Goal: Task Accomplishment & Management: Complete application form

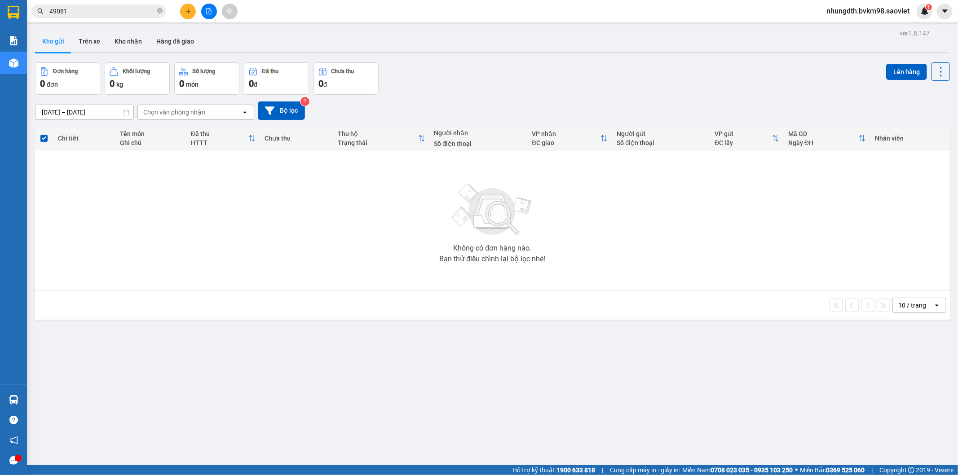
click at [946, 398] on main "ver 1.8.147 Kho gửi Trên xe Kho nhận Hàng đã giao Đơn hàng 0 đơn Khối lượng 0 k…" at bounding box center [479, 232] width 958 height 465
click at [947, 398] on main "ver 1.8.147 Kho gửi Trên xe Kho nhận Hàng đã giao Đơn hàng 0 đơn Khối lượng 0 k…" at bounding box center [479, 232] width 958 height 465
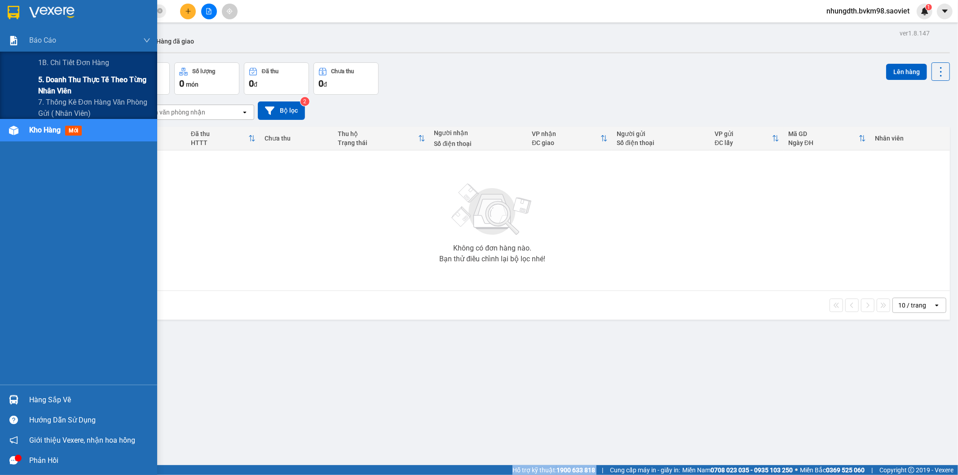
click at [62, 80] on span "5. Doanh thu thực tế theo từng nhân viên" at bounding box center [94, 85] width 112 height 22
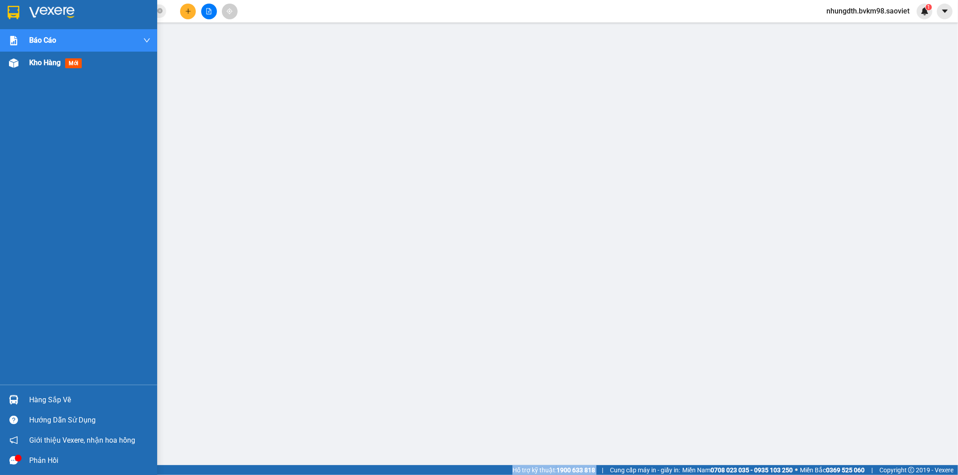
drag, startPoint x: 17, startPoint y: 62, endPoint x: 88, endPoint y: 71, distance: 72.0
click at [16, 62] on img at bounding box center [13, 62] width 9 height 9
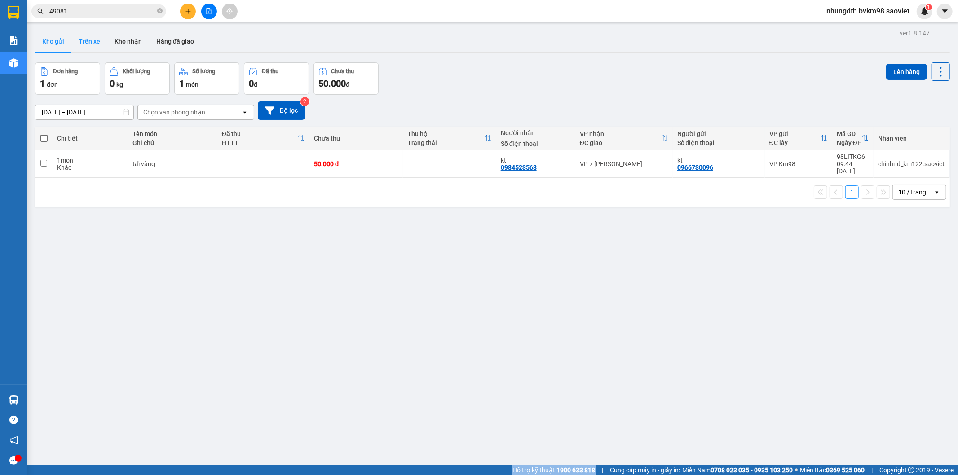
click at [88, 40] on button "Trên xe" at bounding box center [89, 42] width 36 height 22
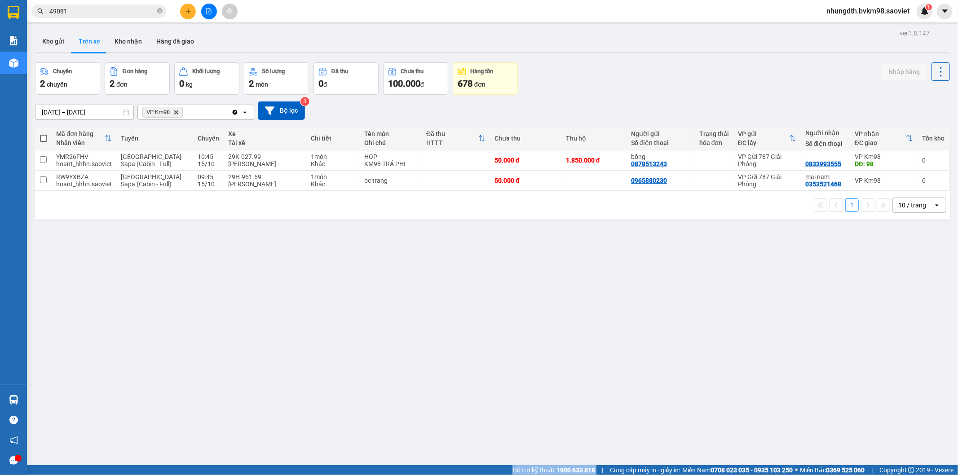
drag, startPoint x: 60, startPoint y: 36, endPoint x: 52, endPoint y: 121, distance: 85.3
click at [59, 37] on button "Kho gửi" at bounding box center [53, 42] width 36 height 22
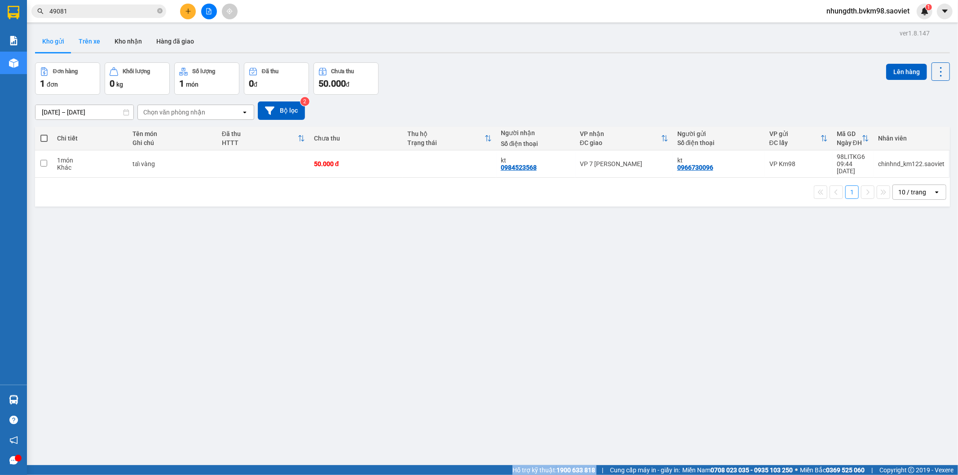
click at [93, 44] on button "Trên xe" at bounding box center [89, 42] width 36 height 22
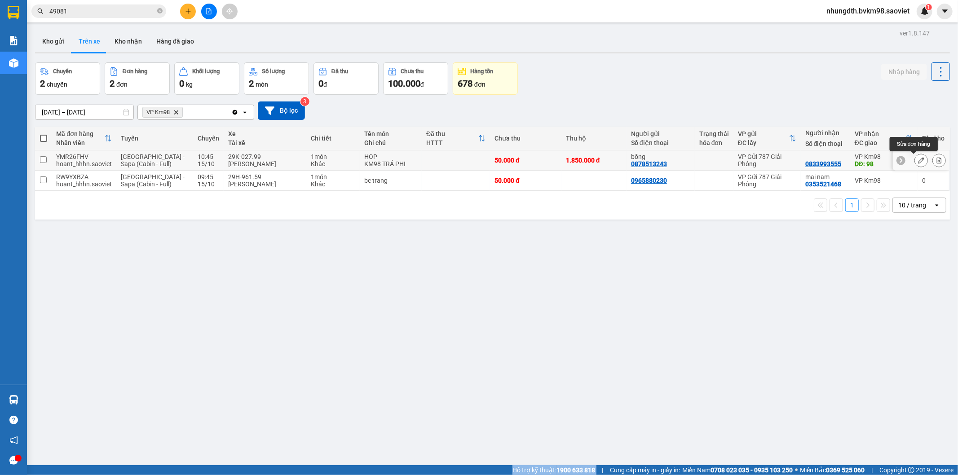
click at [918, 163] on icon at bounding box center [921, 160] width 6 height 6
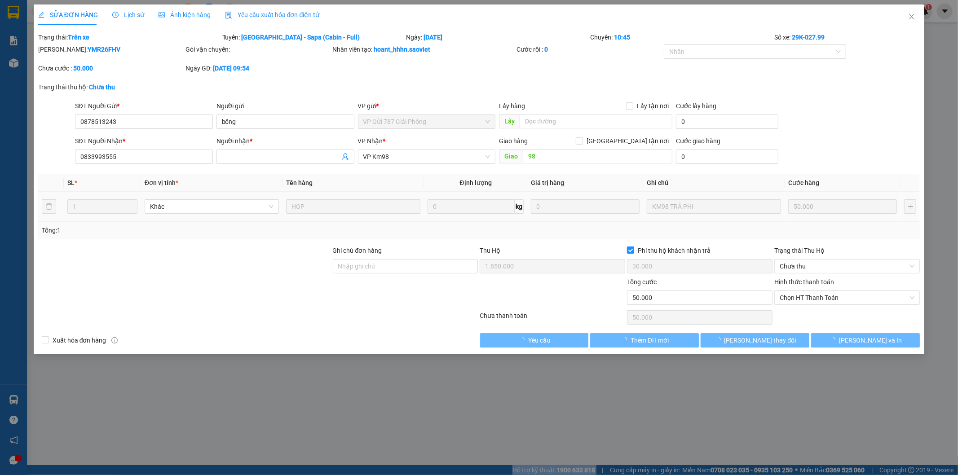
type input "0878513243"
type input "bống"
type input "0833993555"
type input "98"
type input "1.850.000"
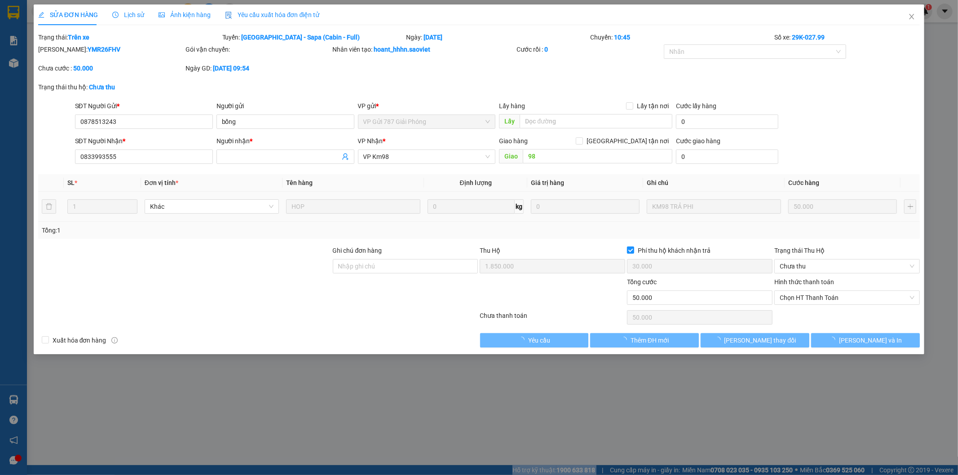
type input "30.000"
type input "50.000"
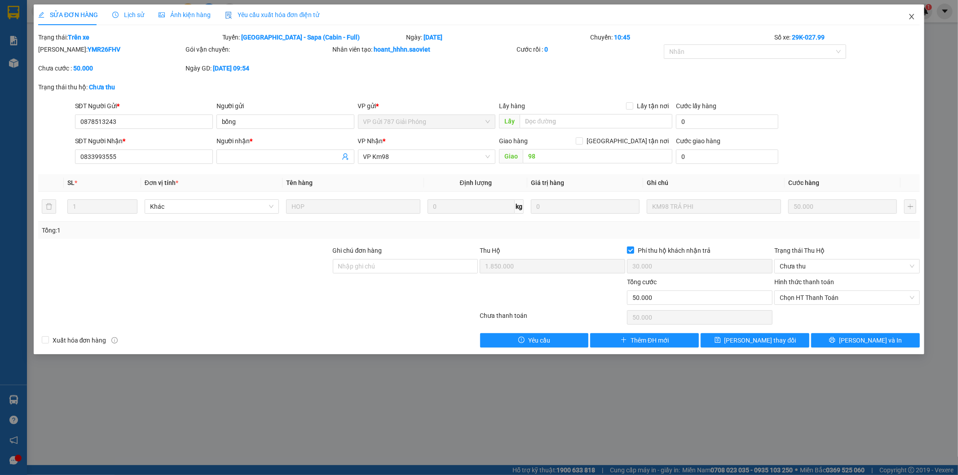
click at [909, 17] on icon "close" at bounding box center [911, 16] width 7 height 7
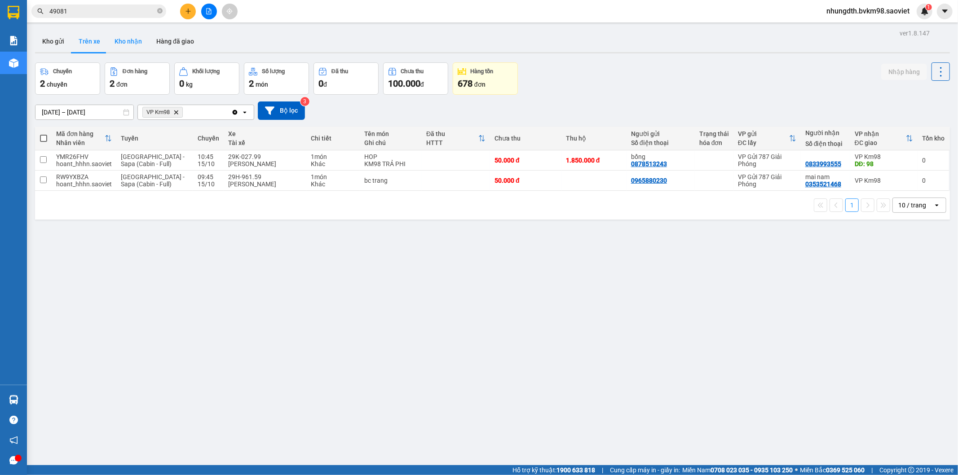
click at [125, 44] on button "Kho nhận" at bounding box center [128, 42] width 42 height 22
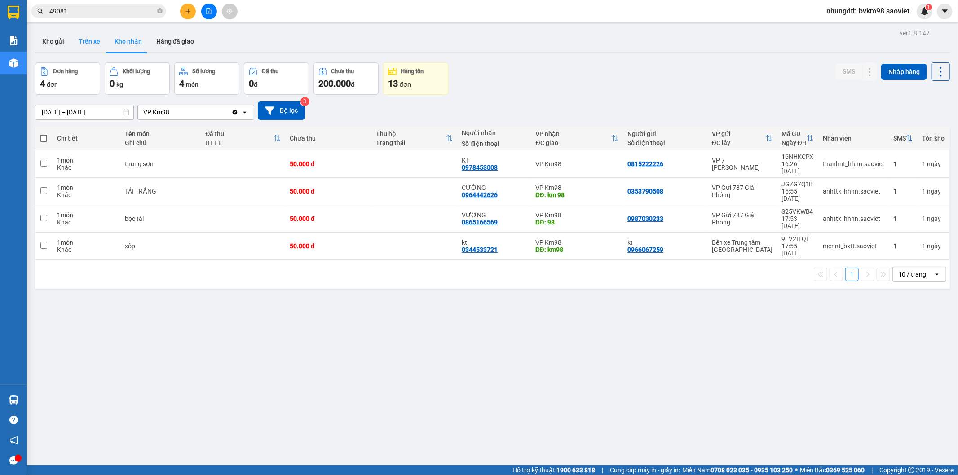
click at [95, 44] on button "Trên xe" at bounding box center [89, 42] width 36 height 22
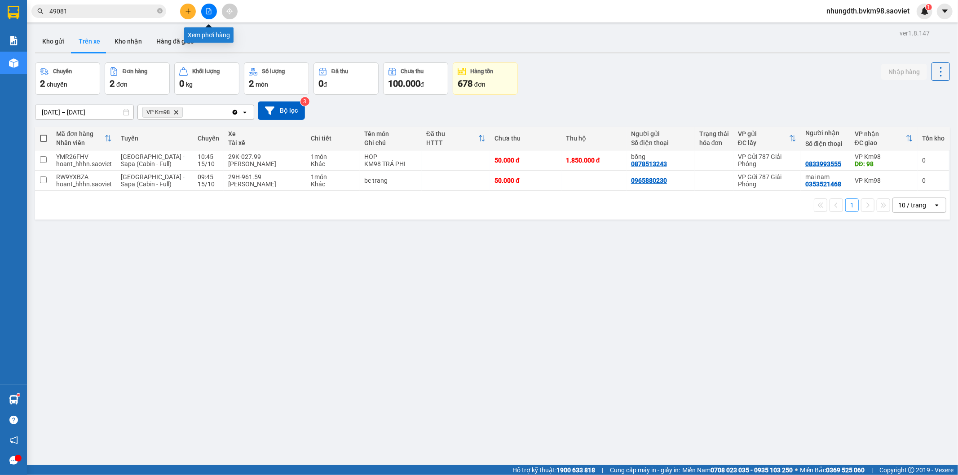
click at [207, 12] on icon "file-add" at bounding box center [209, 11] width 5 height 6
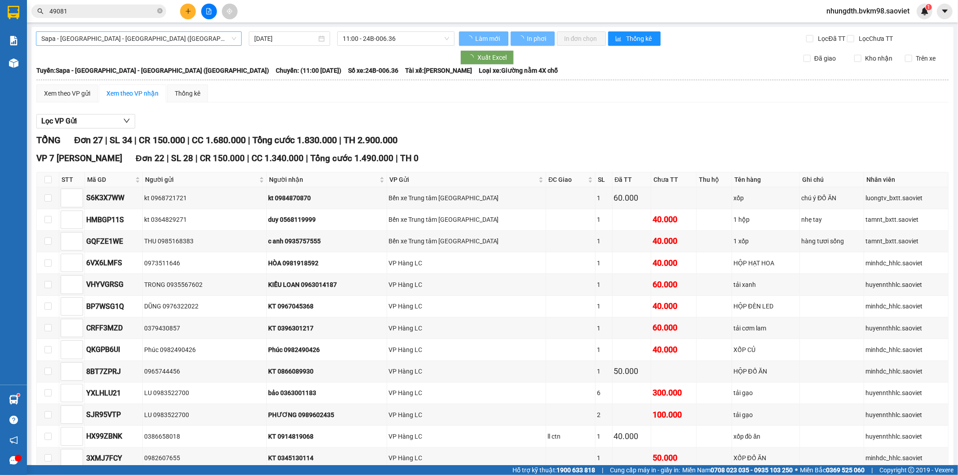
click at [115, 39] on span "Sapa - [GEOGRAPHIC_DATA] - [GEOGRAPHIC_DATA] ([GEOGRAPHIC_DATA])" at bounding box center [138, 38] width 195 height 13
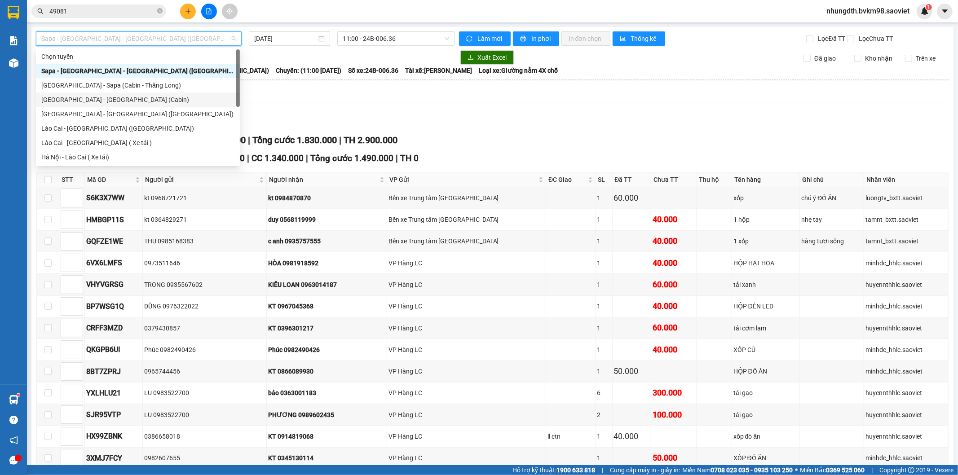
scroll to position [72, 0]
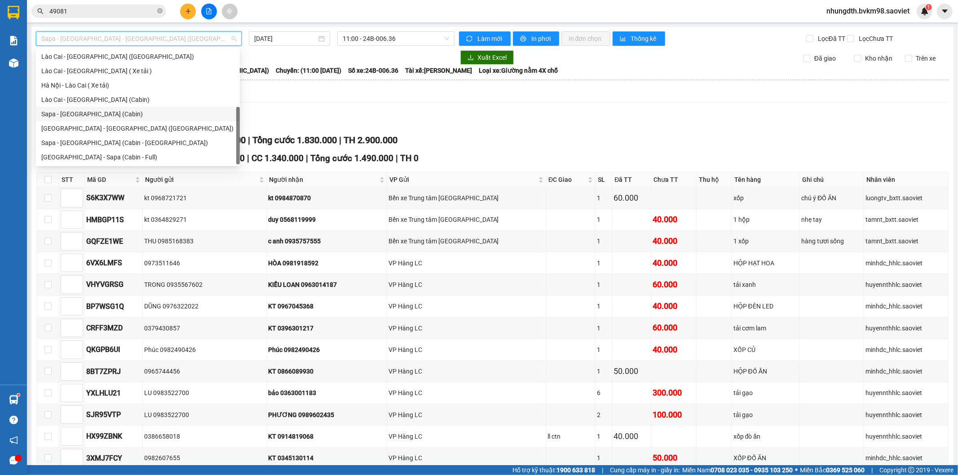
click at [83, 115] on div "Sapa - [GEOGRAPHIC_DATA] (Cabin)" at bounding box center [137, 114] width 193 height 10
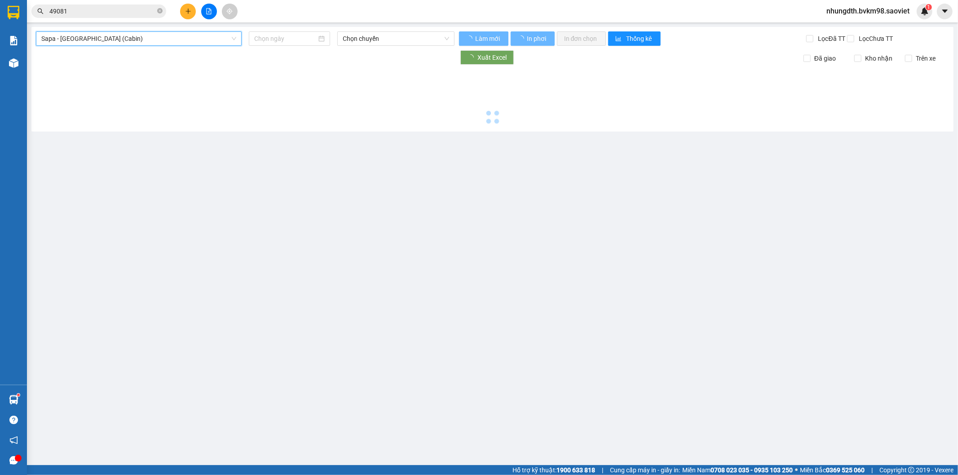
type input "[DATE]"
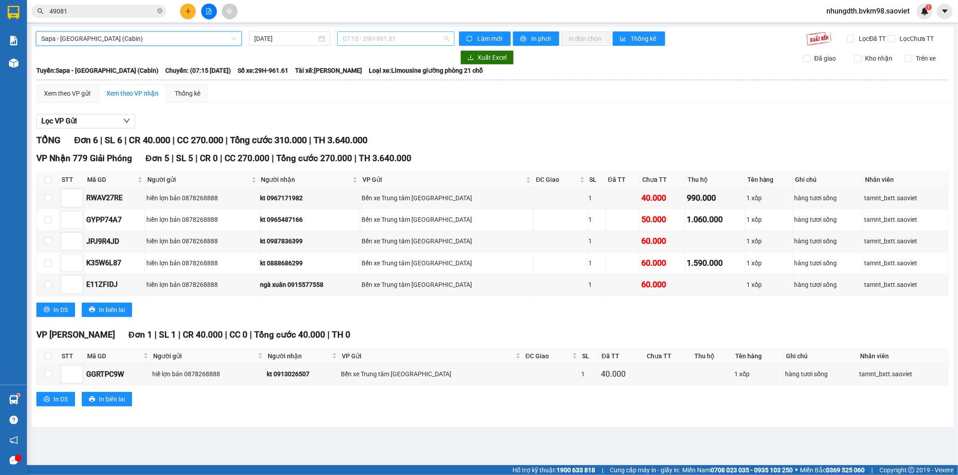
click at [381, 42] on span "07:15 - 29H-961.61" at bounding box center [396, 38] width 106 height 13
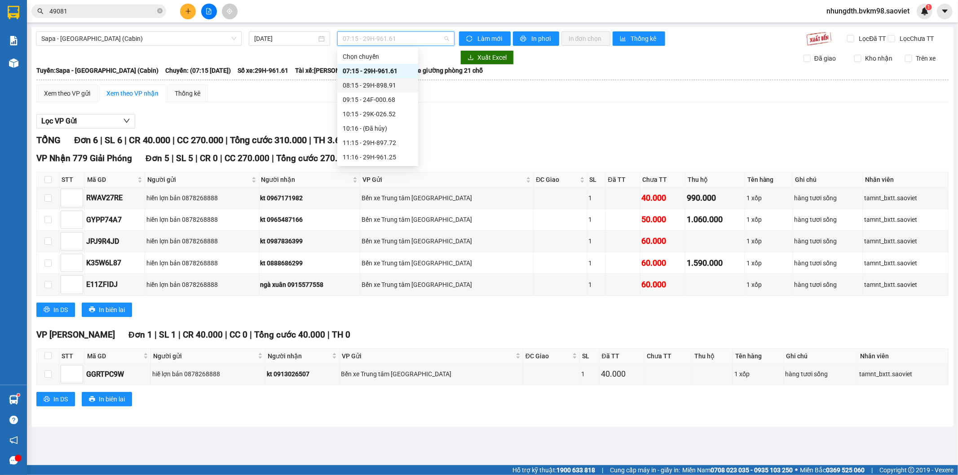
click at [385, 84] on div "08:15 - 29H-898.91" at bounding box center [378, 85] width 70 height 10
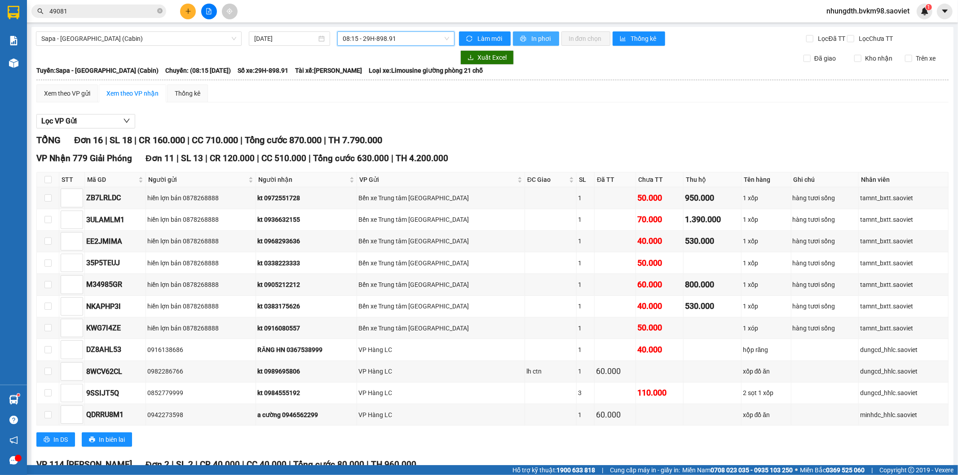
click at [546, 42] on span "In phơi" at bounding box center [541, 39] width 21 height 10
click at [77, 11] on input "49081" at bounding box center [102, 11] width 106 height 10
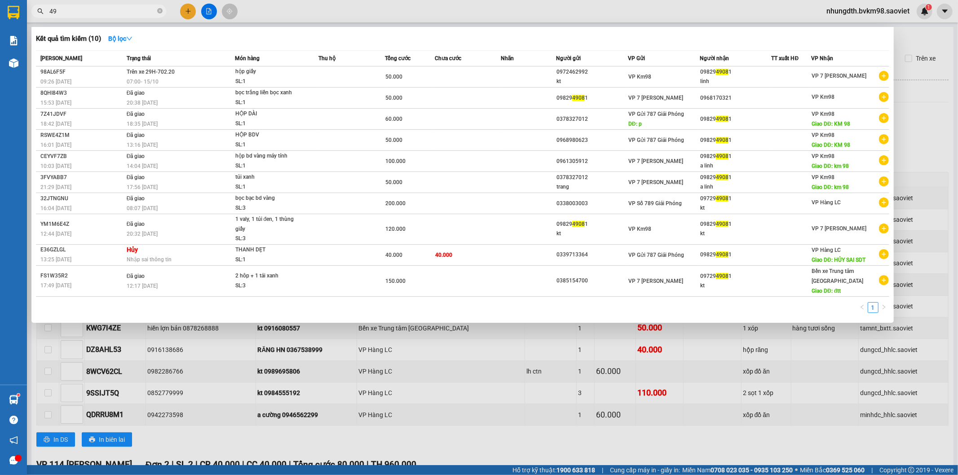
type input "4"
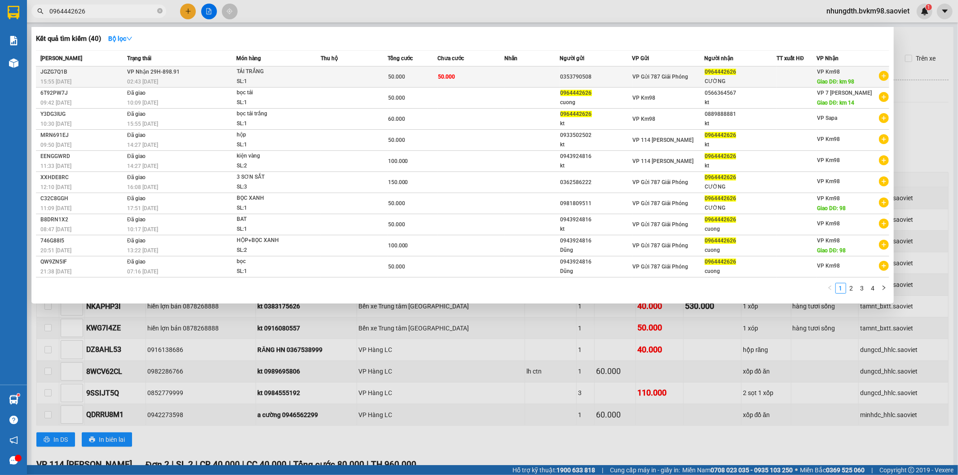
type input "0964442626"
click at [301, 73] on div "TẢI TRẮNG" at bounding box center [270, 72] width 67 height 10
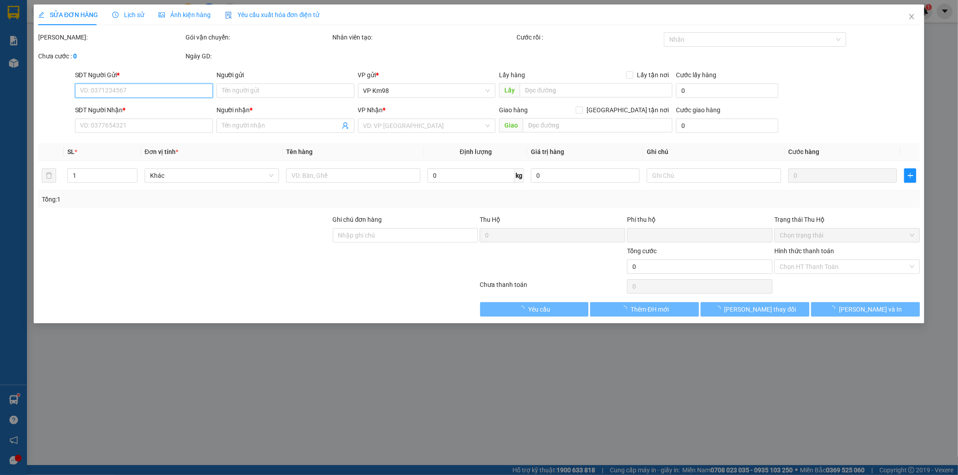
type input "0353790508"
type input "0964442626"
type input "CƯỜNG"
type input "km 98"
type input "0"
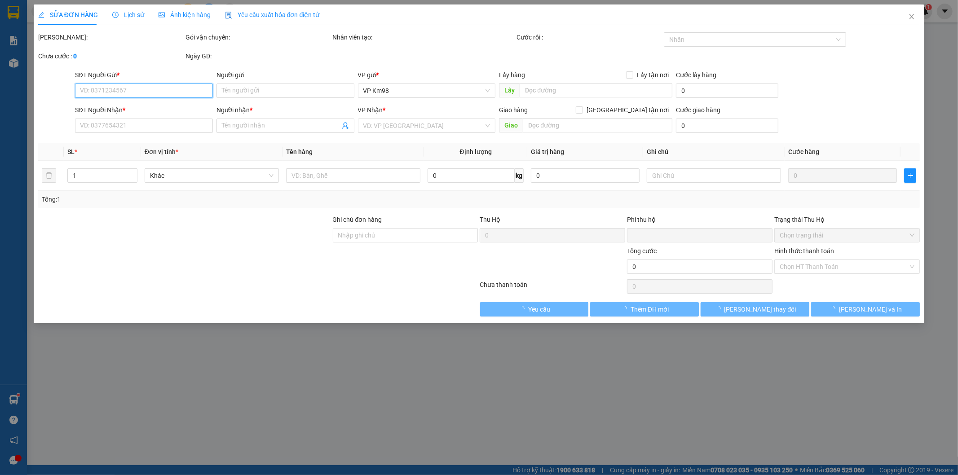
type input "50.000"
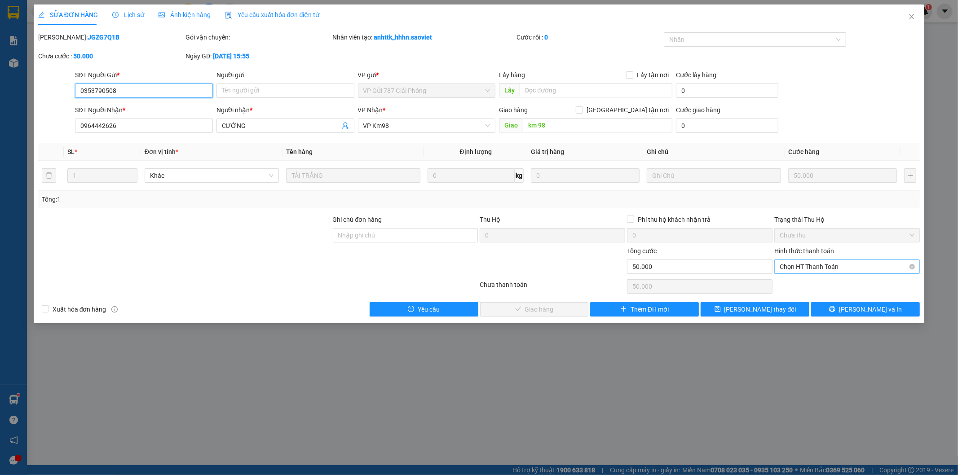
click at [809, 264] on span "Chọn HT Thanh Toán" at bounding box center [847, 266] width 135 height 13
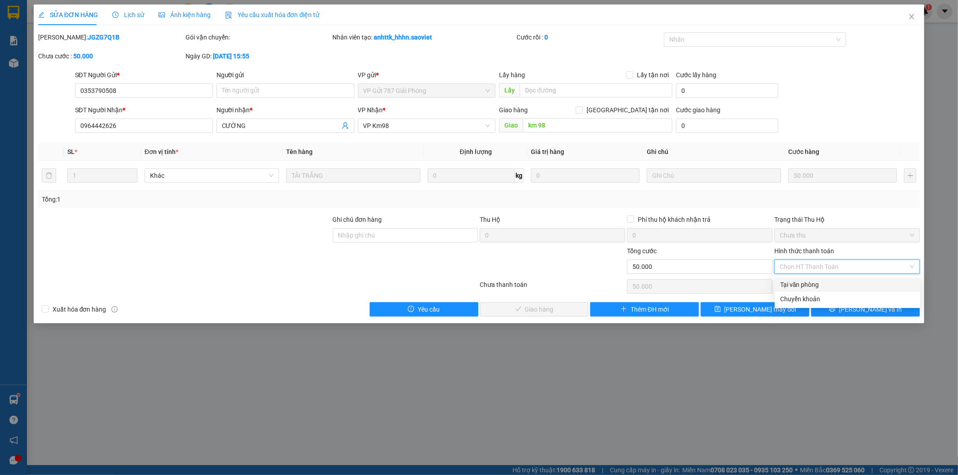
click at [802, 285] on div "Tại văn phòng" at bounding box center [847, 285] width 135 height 10
type input "0"
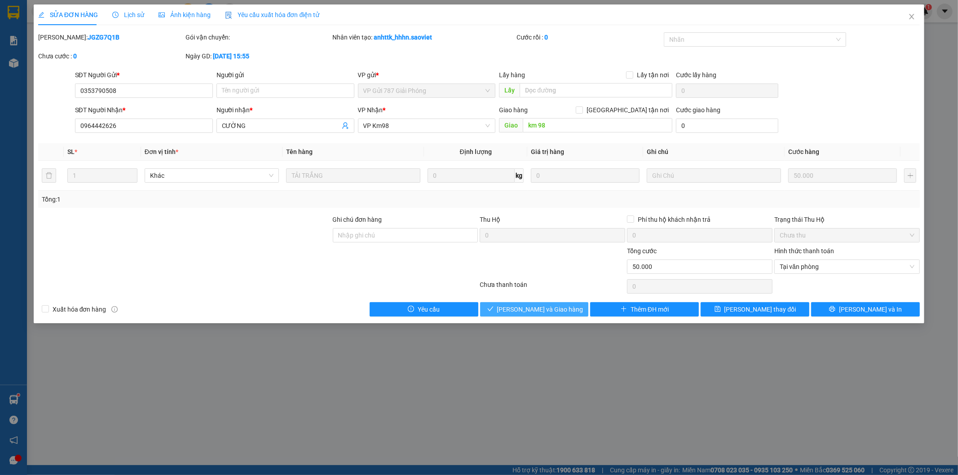
click at [517, 307] on span "[PERSON_NAME] và Giao hàng" at bounding box center [540, 309] width 86 height 10
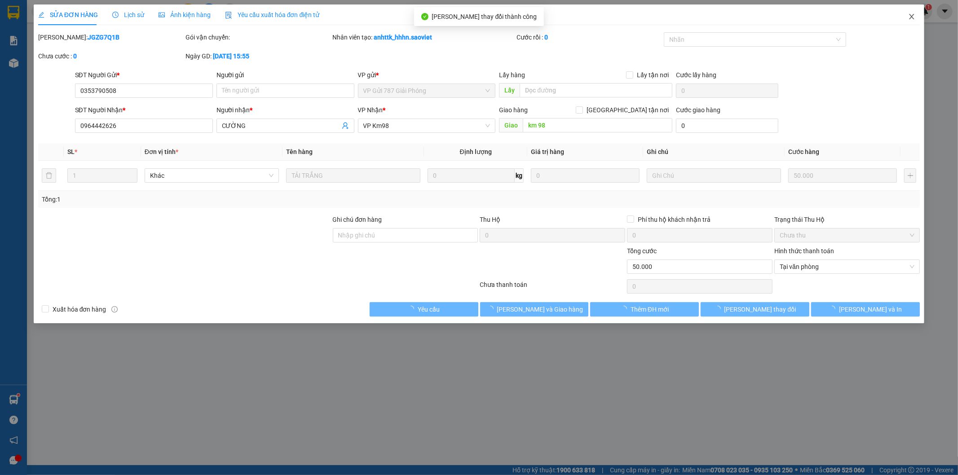
click at [910, 14] on icon "close" at bounding box center [911, 16] width 7 height 7
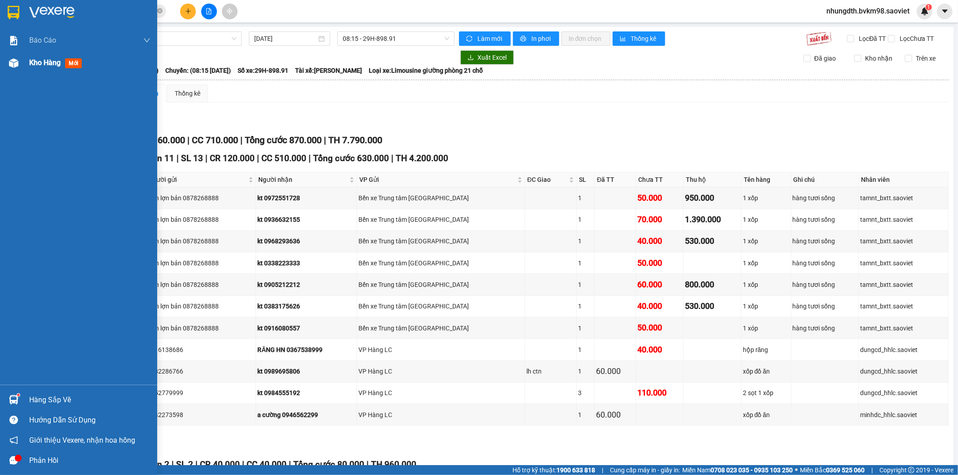
click at [18, 66] on img at bounding box center [13, 62] width 9 height 9
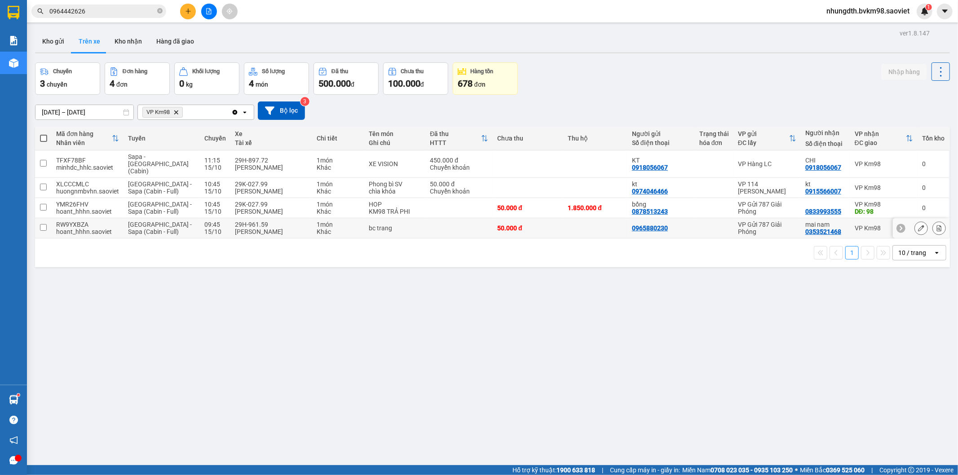
drag, startPoint x: 44, startPoint y: 223, endPoint x: 348, endPoint y: 133, distance: 316.9
click at [43, 224] on input "checkbox" at bounding box center [43, 227] width 7 height 7
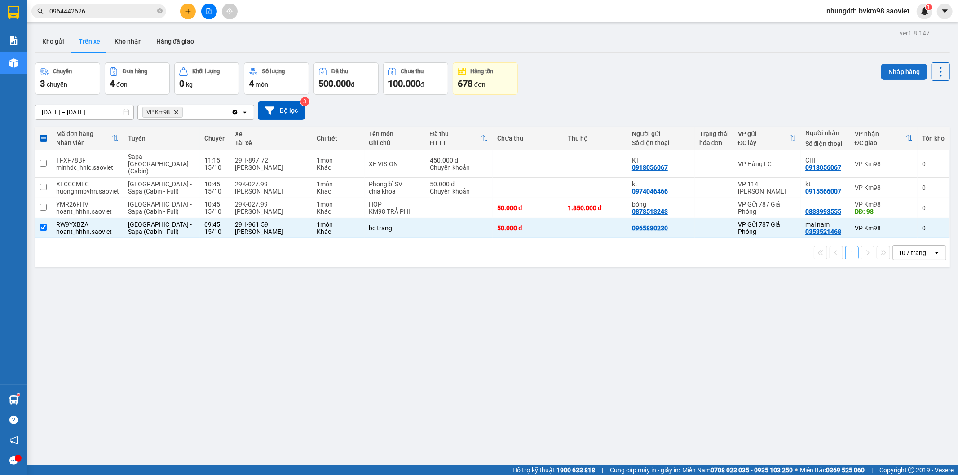
click at [892, 69] on button "Nhập hàng" at bounding box center [904, 72] width 46 height 16
checkbox input "false"
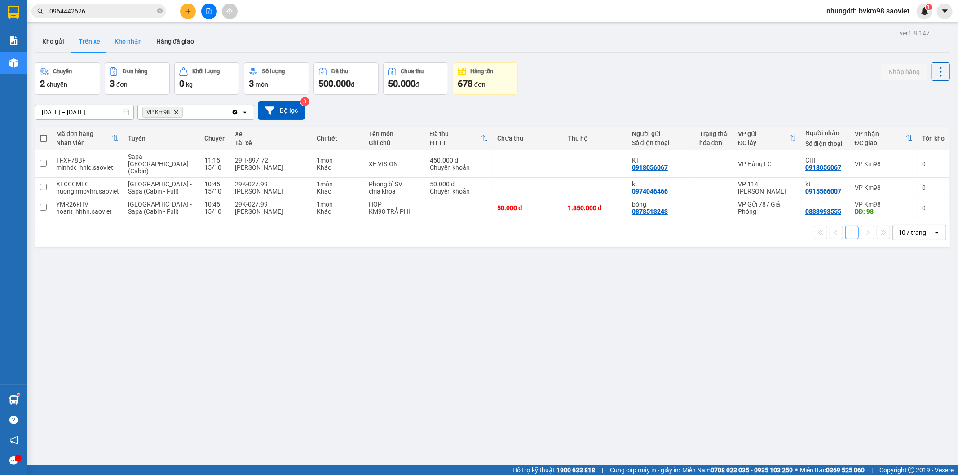
click at [126, 39] on button "Kho nhận" at bounding box center [128, 42] width 42 height 22
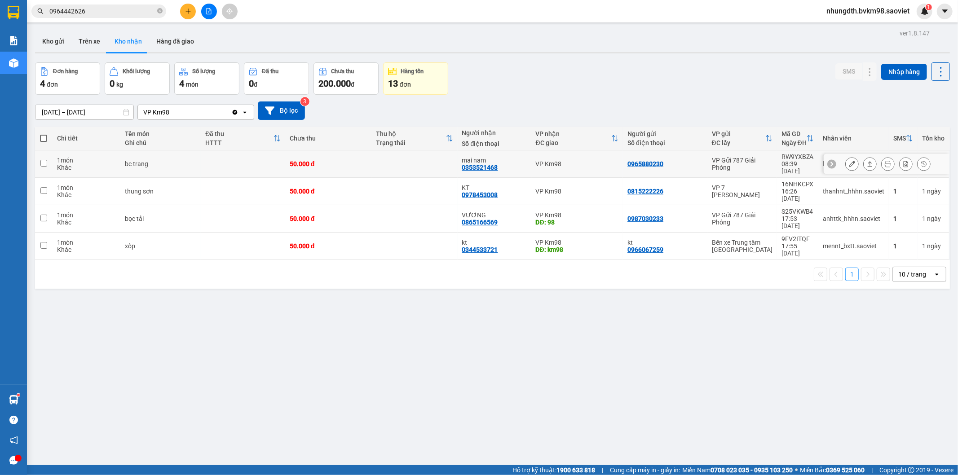
click at [362, 160] on div "50.000 đ" at bounding box center [328, 163] width 77 height 7
checkbox input "true"
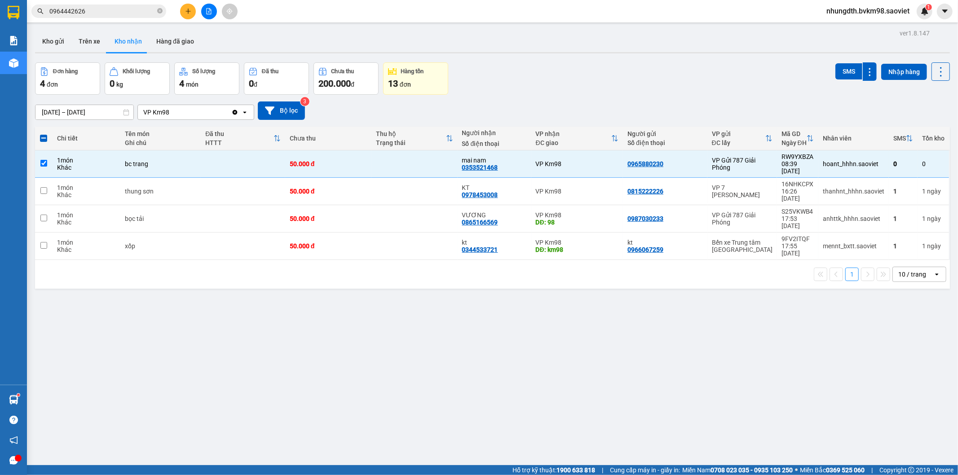
drag, startPoint x: 845, startPoint y: 77, endPoint x: 845, endPoint y: 83, distance: 5.4
click at [845, 77] on button "SMS" at bounding box center [848, 71] width 27 height 16
click at [86, 40] on button "Trên xe" at bounding box center [89, 42] width 36 height 22
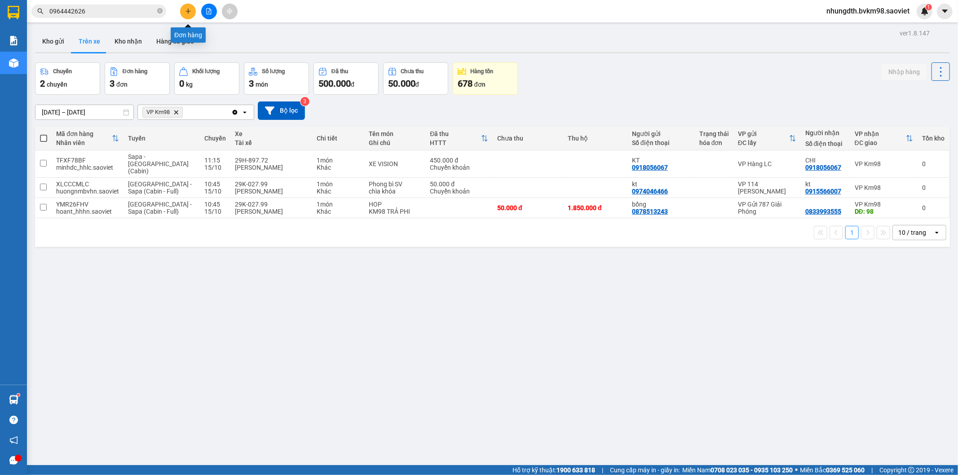
click at [192, 9] on button at bounding box center [188, 12] width 16 height 16
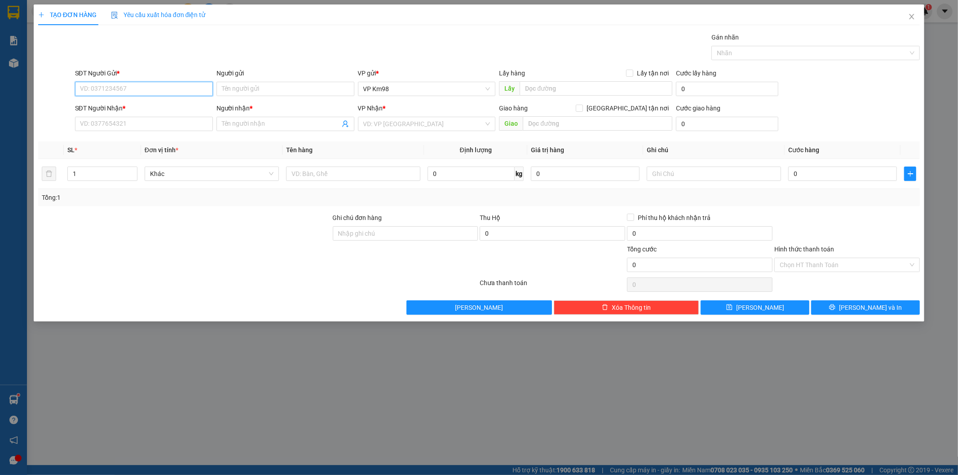
click at [139, 88] on input "SĐT Người Gửi *" at bounding box center [144, 89] width 138 height 14
type input "0961123442"
drag, startPoint x: 97, startPoint y: 108, endPoint x: 185, endPoint y: 135, distance: 91.1
click at [97, 108] on div "0961123442 - kt" at bounding box center [143, 107] width 127 height 10
type input "kt"
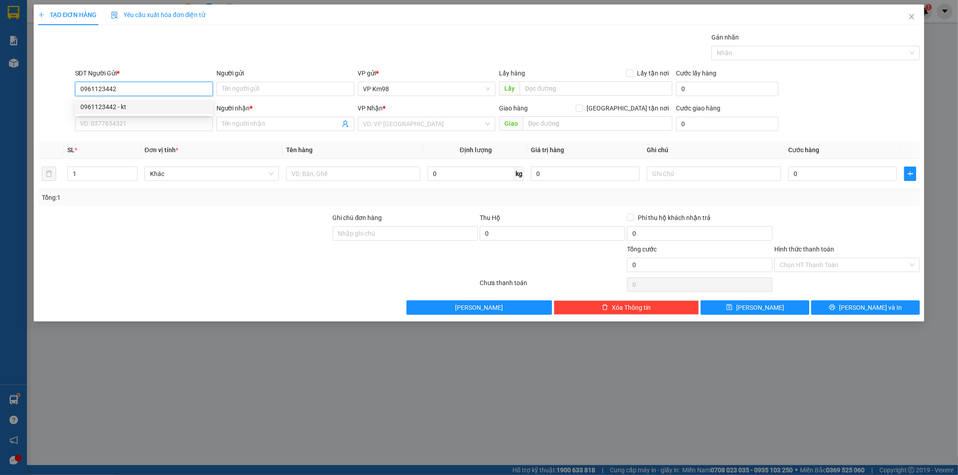
type input "0985472907"
type input "hồi"
type input "0961123442"
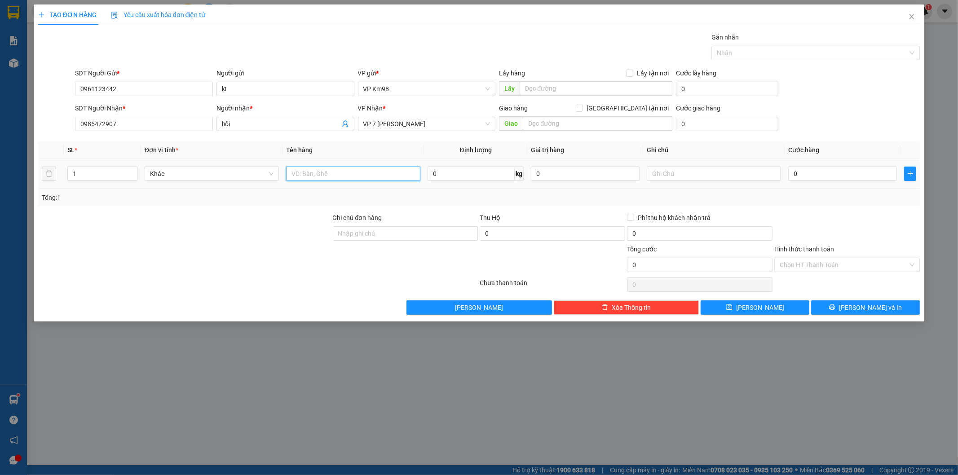
click at [321, 172] on input "text" at bounding box center [353, 174] width 134 height 14
click at [88, 177] on input "1" at bounding box center [102, 173] width 69 height 13
type input "2"
click at [335, 169] on input "text" at bounding box center [353, 174] width 134 height 14
type input "can"
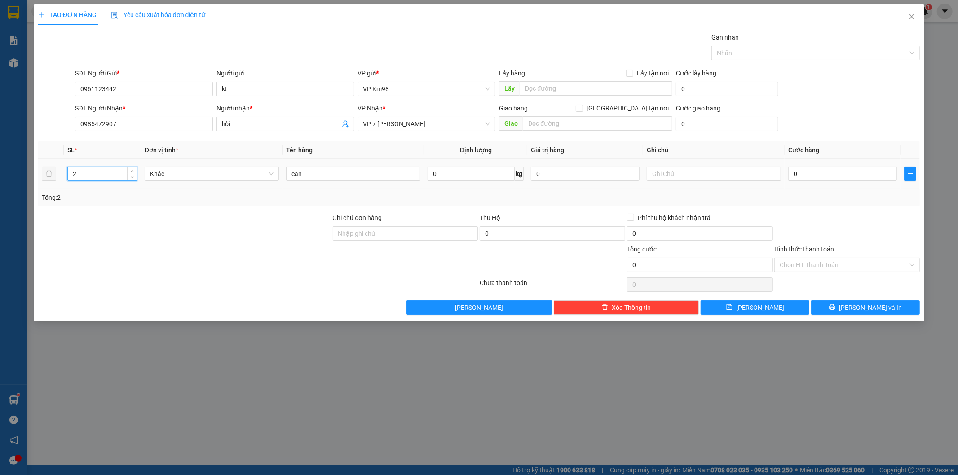
click at [84, 173] on input "2" at bounding box center [102, 173] width 69 height 13
type input "3"
click at [323, 173] on input "can" at bounding box center [353, 174] width 134 height 14
click at [287, 173] on input "can" at bounding box center [353, 174] width 134 height 14
click at [333, 174] on input "2 can" at bounding box center [353, 174] width 134 height 14
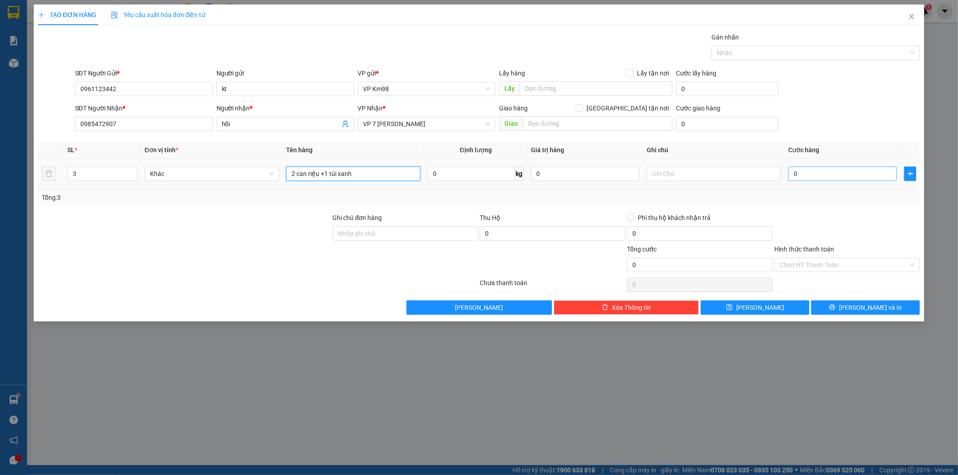
type input "2 can riệu +1 túi xanh"
click at [801, 172] on input "0" at bounding box center [842, 174] width 109 height 14
type input "1"
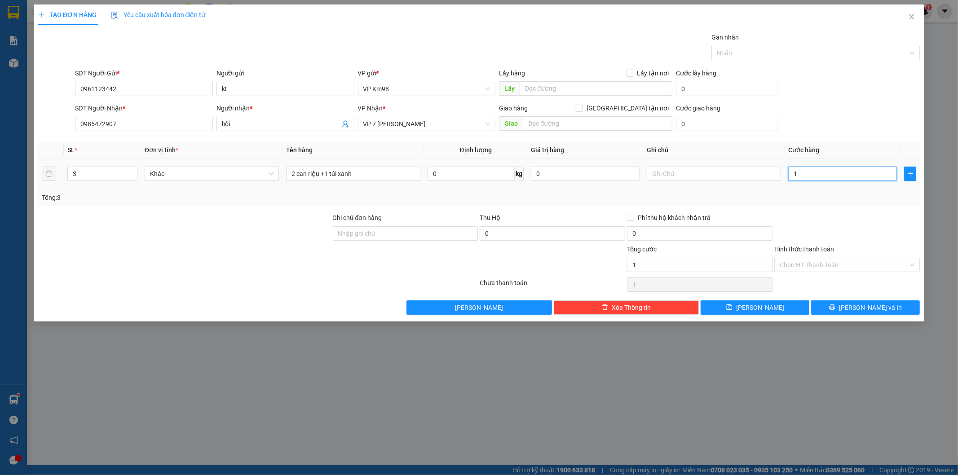
type input "13"
type input "130"
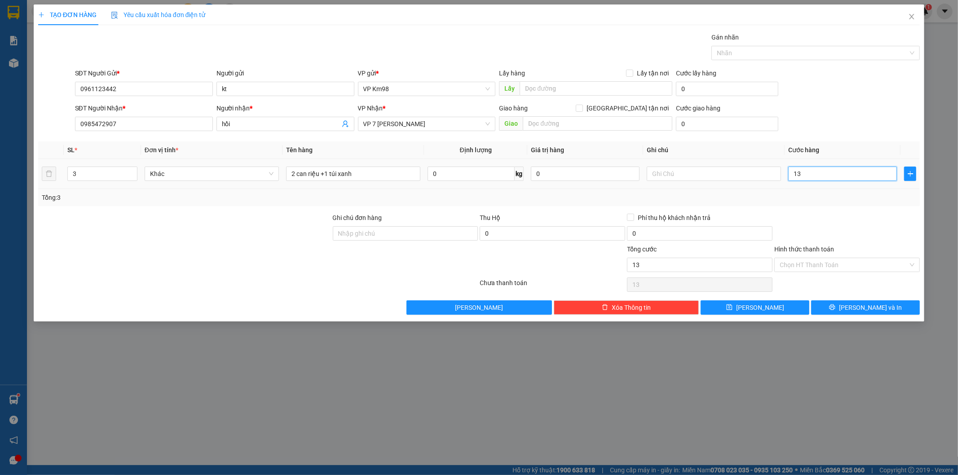
type input "130"
type input "1.300"
type input "13.000"
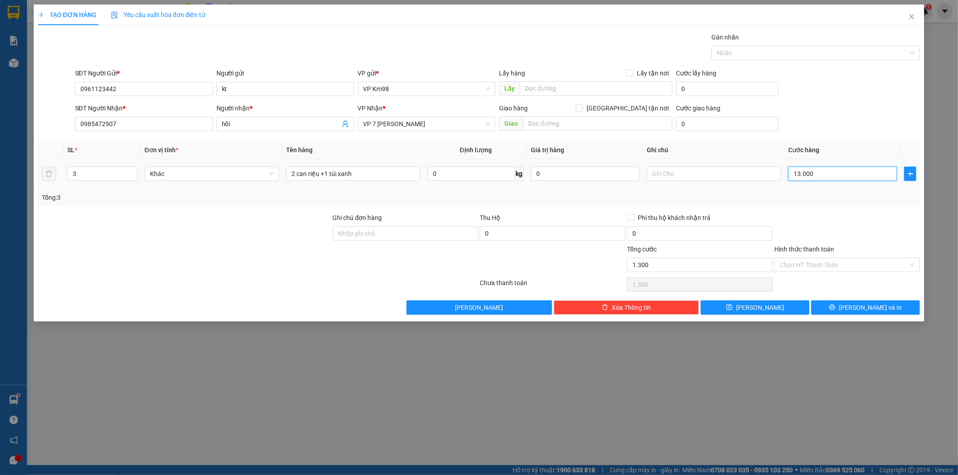
type input "13.000"
type input "130.000"
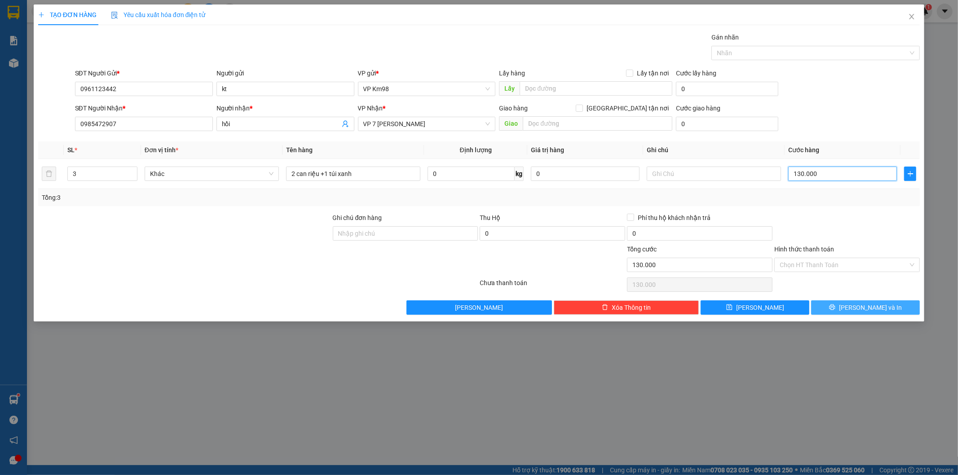
type input "130.000"
click at [856, 310] on button "[PERSON_NAME] và In" at bounding box center [865, 307] width 109 height 14
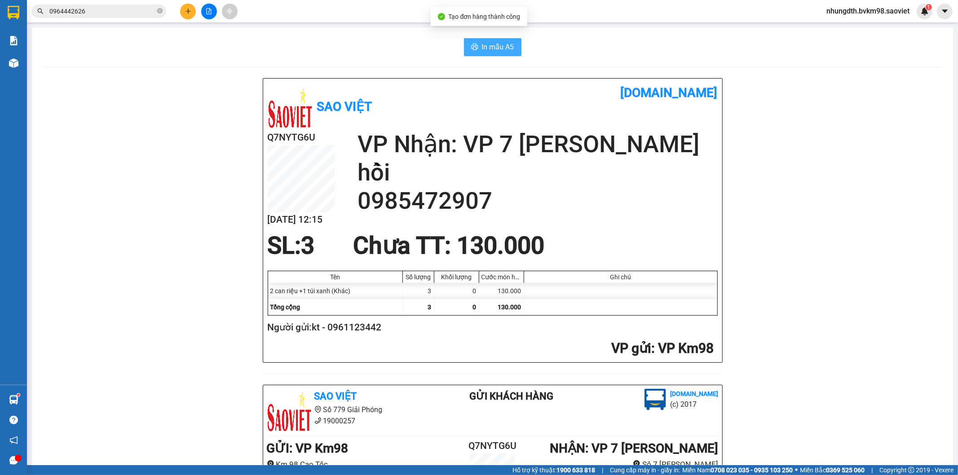
click at [483, 45] on span "In mẫu A5" at bounding box center [498, 46] width 32 height 11
drag, startPoint x: 482, startPoint y: 45, endPoint x: 506, endPoint y: 84, distance: 45.9
click at [482, 45] on span "In mẫu A5" at bounding box center [498, 46] width 32 height 11
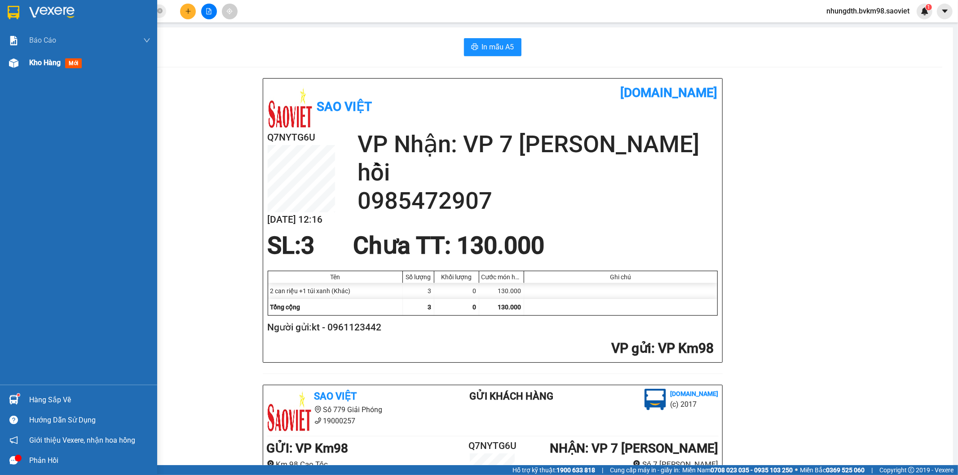
click at [15, 62] on img at bounding box center [13, 62] width 9 height 9
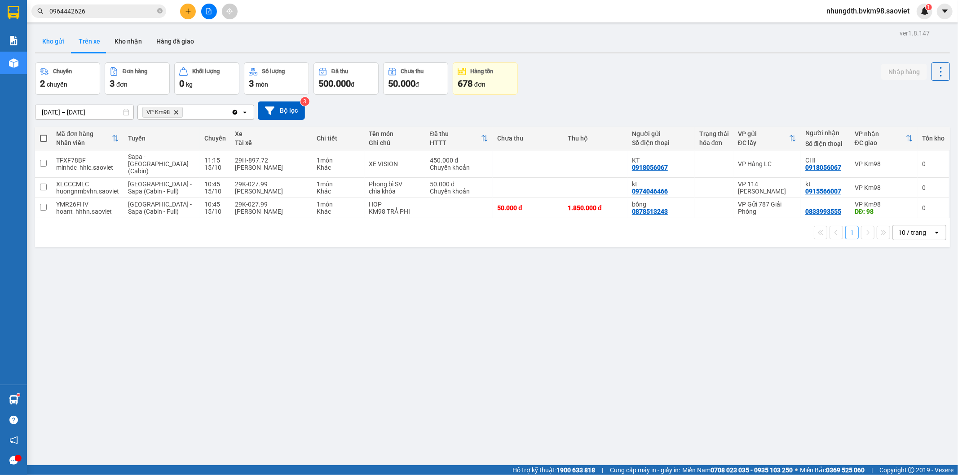
click at [56, 41] on button "Kho gửi" at bounding box center [53, 42] width 36 height 22
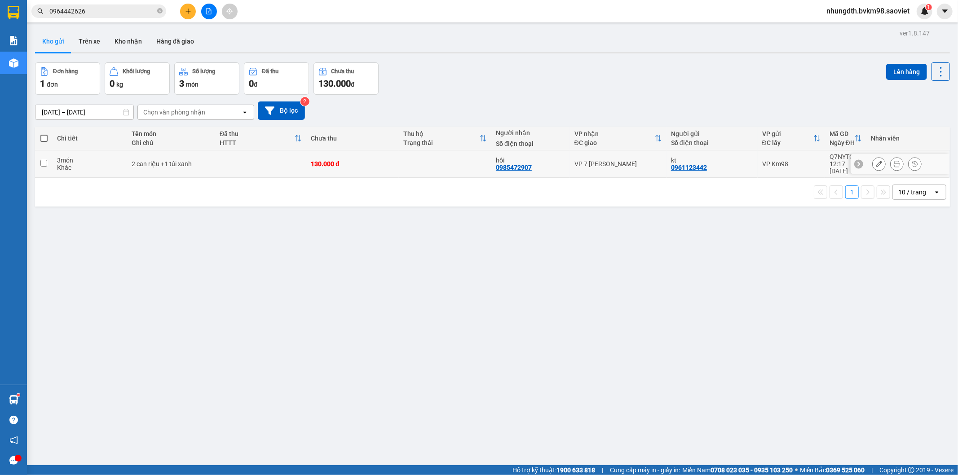
click at [47, 163] on td at bounding box center [44, 163] width 18 height 27
checkbox input "true"
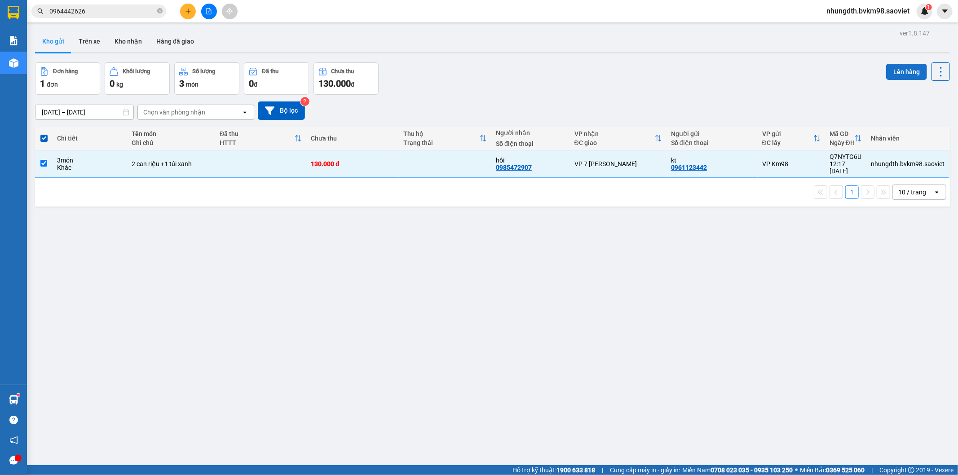
click at [895, 71] on button "Lên hàng" at bounding box center [906, 72] width 41 height 16
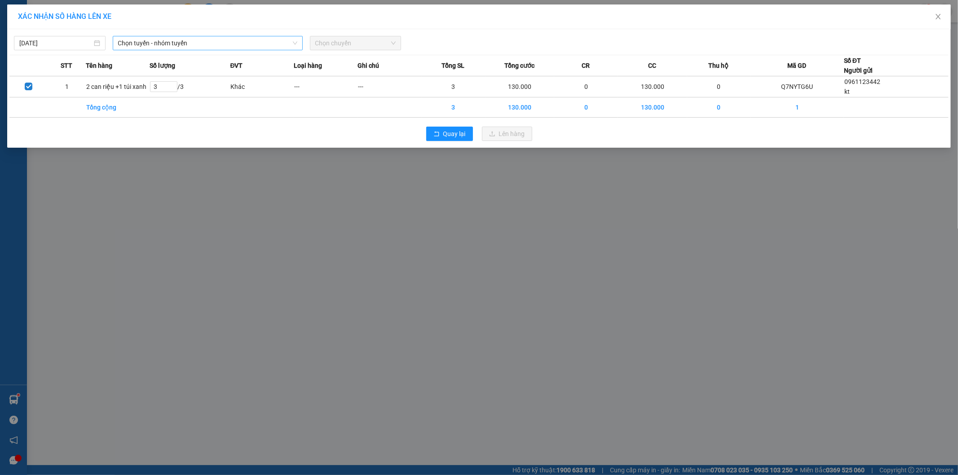
click at [182, 45] on span "Chọn tuyến - nhóm tuyến" at bounding box center [207, 42] width 179 height 13
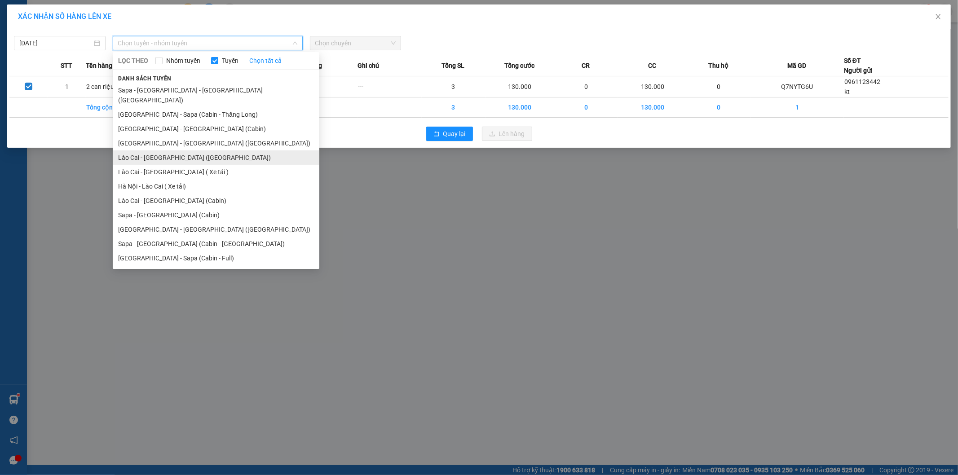
click at [169, 151] on li "Lào Cai - [GEOGRAPHIC_DATA] ([GEOGRAPHIC_DATA])" at bounding box center [216, 157] width 207 height 14
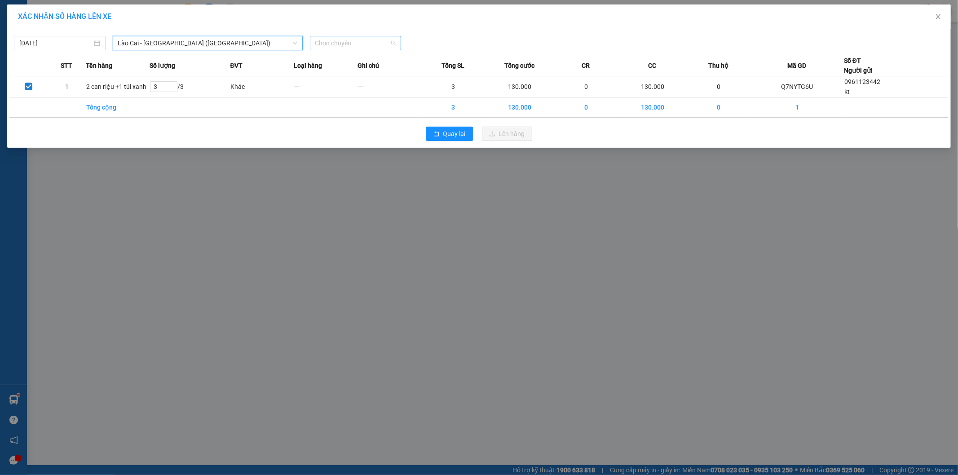
click at [332, 48] on span "Chọn chuyến" at bounding box center [355, 42] width 81 height 13
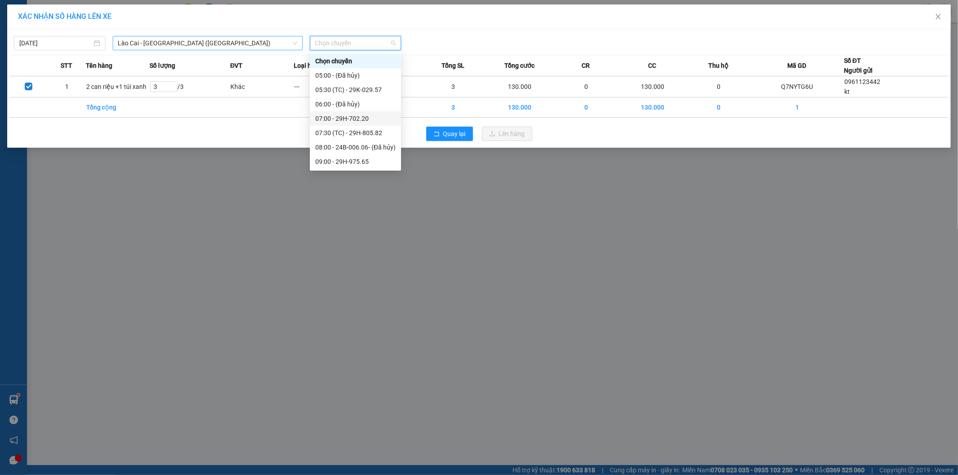
click at [176, 47] on span "Lào Cai - [GEOGRAPHIC_DATA] ([GEOGRAPHIC_DATA])" at bounding box center [207, 42] width 179 height 13
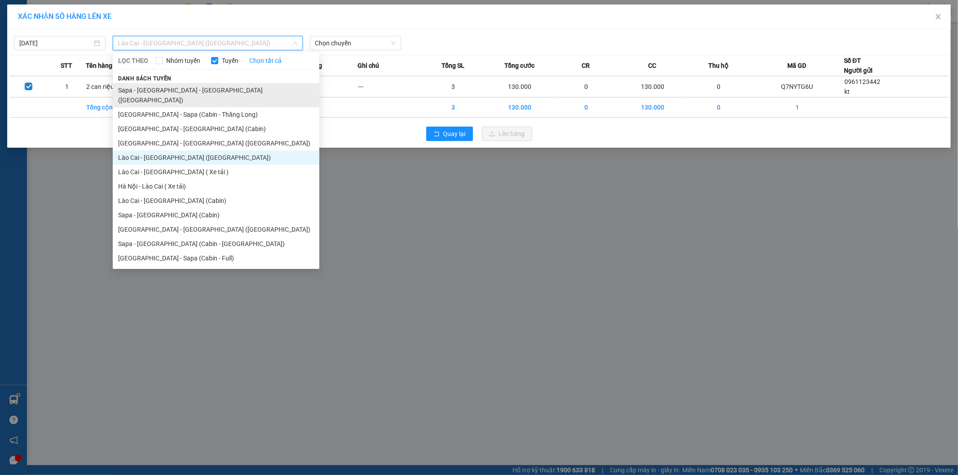
click at [190, 92] on li "Sapa - [GEOGRAPHIC_DATA] - [GEOGRAPHIC_DATA] ([GEOGRAPHIC_DATA])" at bounding box center [216, 95] width 207 height 24
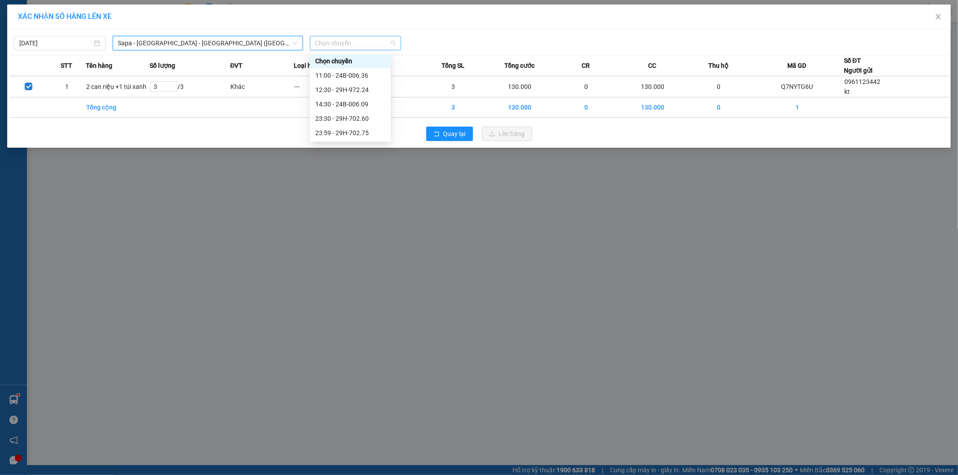
click at [335, 49] on span "Chọn chuyến" at bounding box center [355, 42] width 81 height 13
click at [209, 43] on span "Sapa - [GEOGRAPHIC_DATA] - [GEOGRAPHIC_DATA] ([GEOGRAPHIC_DATA])" at bounding box center [207, 42] width 179 height 13
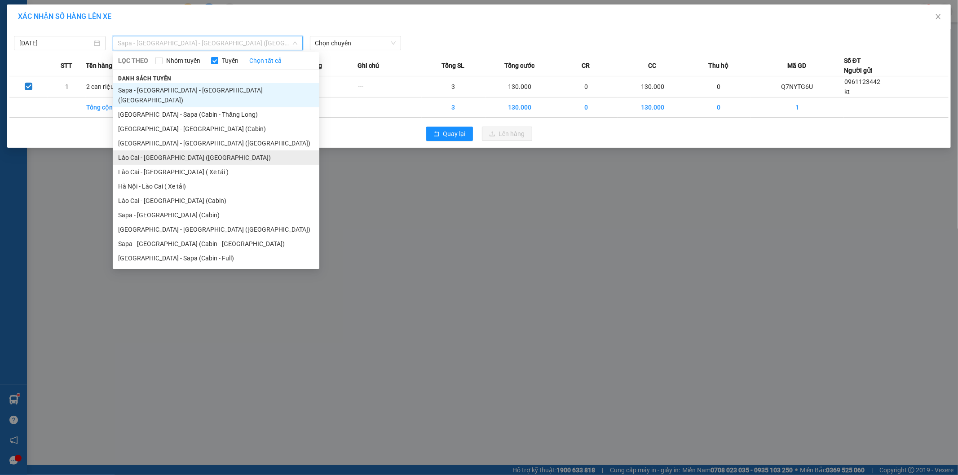
click at [181, 150] on li "Lào Cai - [GEOGRAPHIC_DATA] ([GEOGRAPHIC_DATA])" at bounding box center [216, 157] width 207 height 14
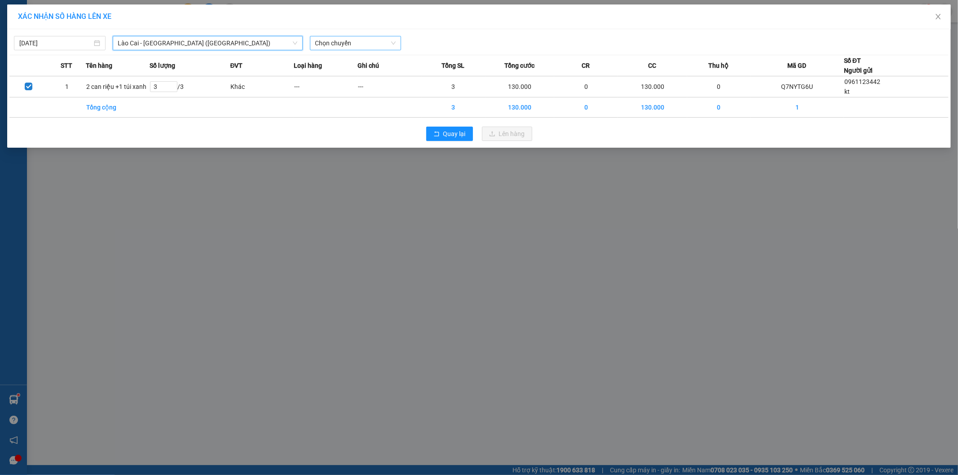
click at [348, 45] on span "Chọn chuyến" at bounding box center [355, 42] width 81 height 13
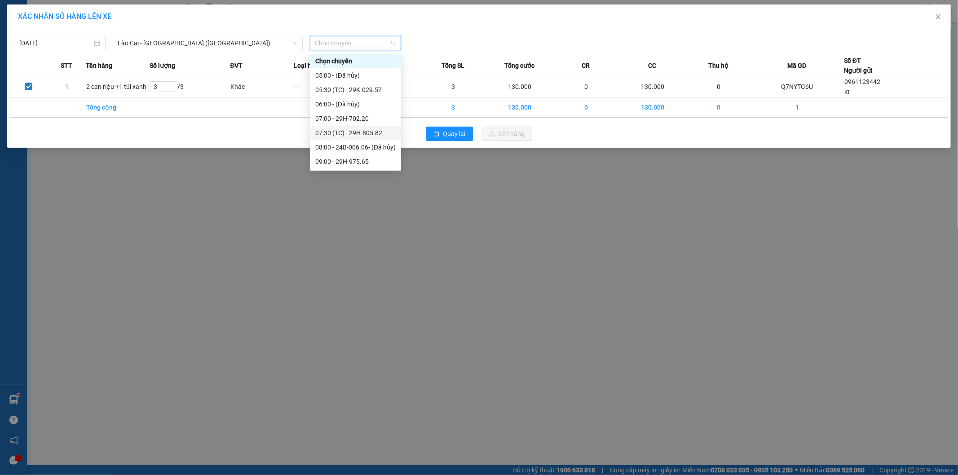
scroll to position [50, 0]
click at [363, 127] on div "10:00 - 24B-006.06" at bounding box center [355, 126] width 80 height 10
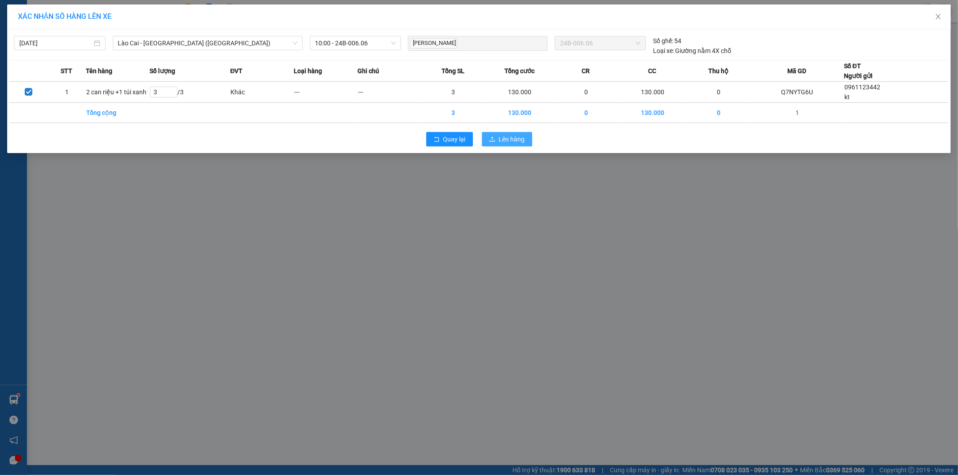
drag, startPoint x: 502, startPoint y: 137, endPoint x: 495, endPoint y: 158, distance: 21.3
click at [502, 140] on span "Lên hàng" at bounding box center [512, 139] width 26 height 10
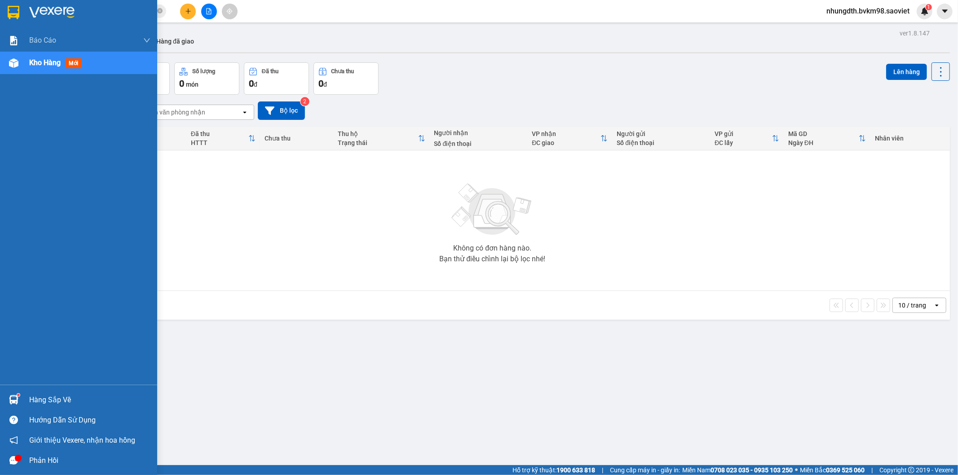
click at [50, 61] on span "Kho hàng" at bounding box center [44, 62] width 31 height 9
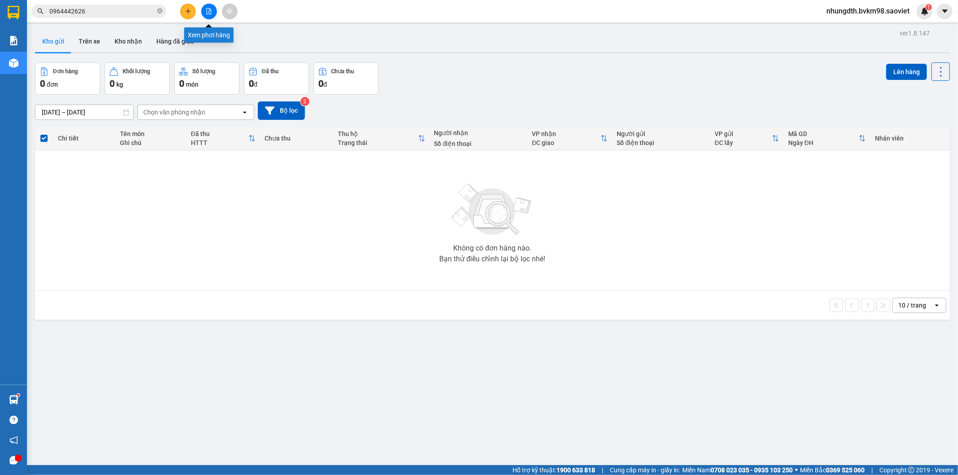
click at [209, 12] on icon "file-add" at bounding box center [209, 11] width 5 height 6
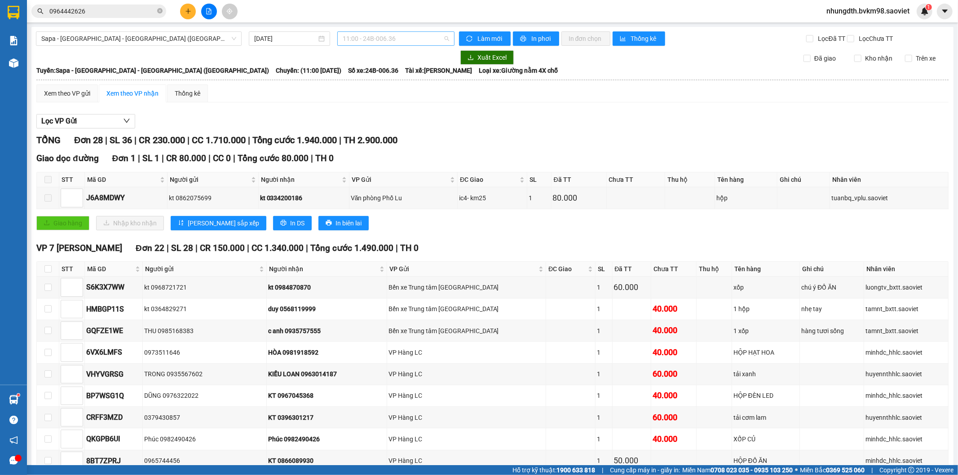
click at [401, 42] on span "11:00 - 24B-006.36" at bounding box center [396, 38] width 106 height 13
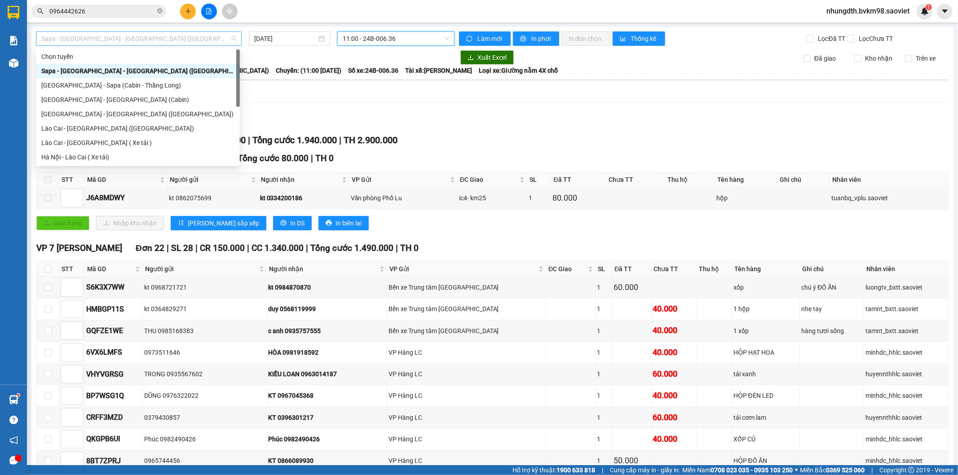
click at [141, 43] on span "Sapa - [GEOGRAPHIC_DATA] - [GEOGRAPHIC_DATA] ([GEOGRAPHIC_DATA])" at bounding box center [138, 38] width 195 height 13
click at [114, 126] on div "Lào Cai - [GEOGRAPHIC_DATA] ([GEOGRAPHIC_DATA])" at bounding box center [137, 129] width 193 height 10
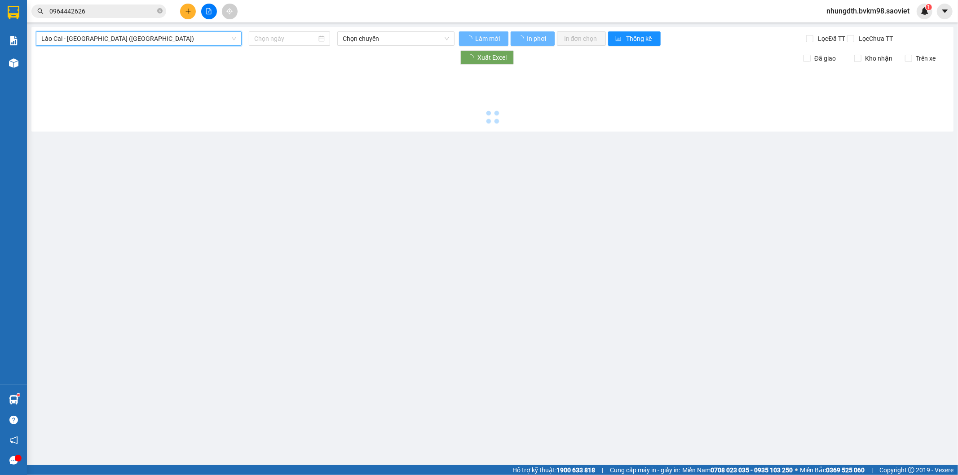
type input "[DATE]"
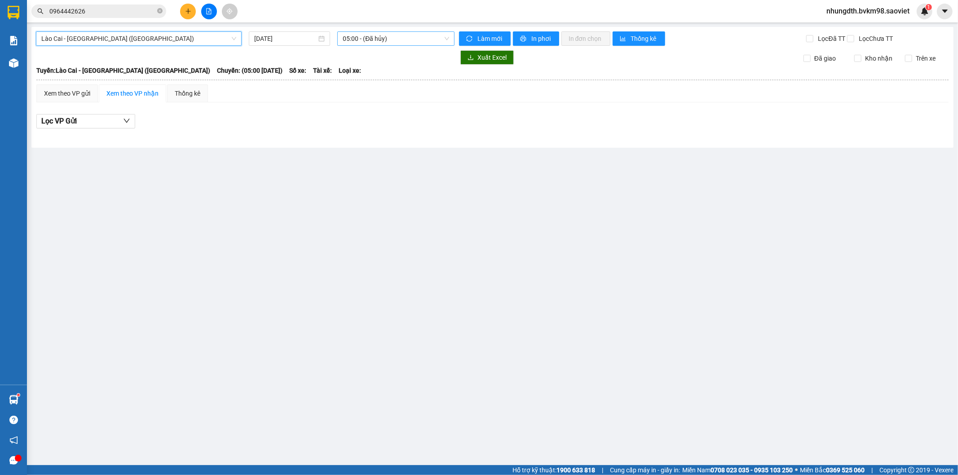
click at [407, 40] on span "05:00 - (Đã hủy)" at bounding box center [396, 38] width 106 height 13
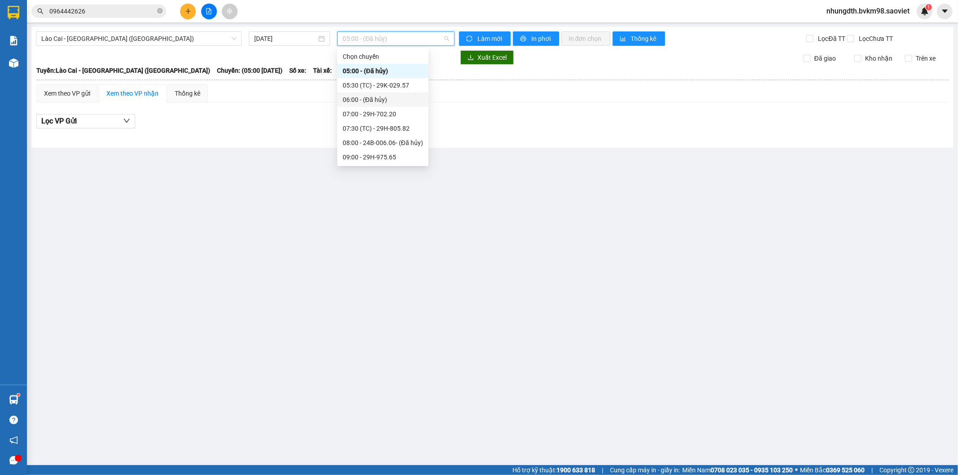
scroll to position [50, 0]
click at [399, 107] on div "09:00 - 29H-975.65" at bounding box center [383, 107] width 80 height 10
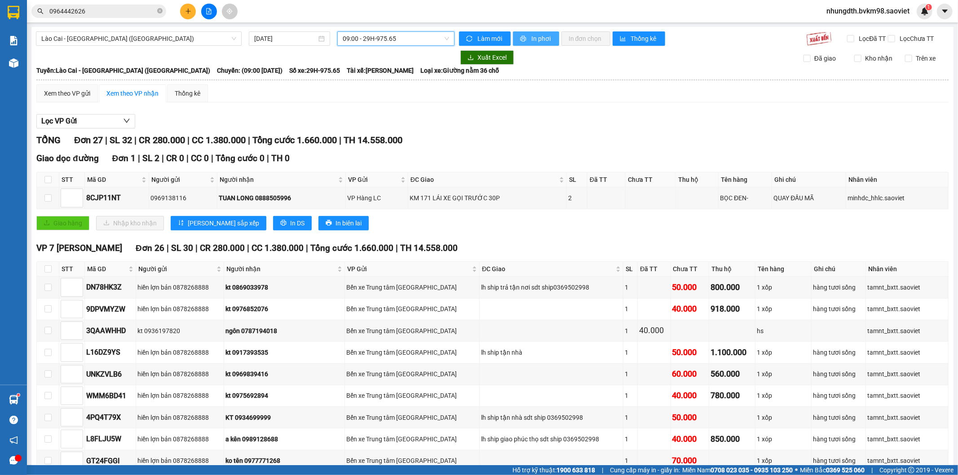
click at [525, 37] on button "In phơi" at bounding box center [536, 38] width 46 height 14
click at [111, 44] on span "Lào Cai - [GEOGRAPHIC_DATA] ([GEOGRAPHIC_DATA])" at bounding box center [138, 38] width 195 height 13
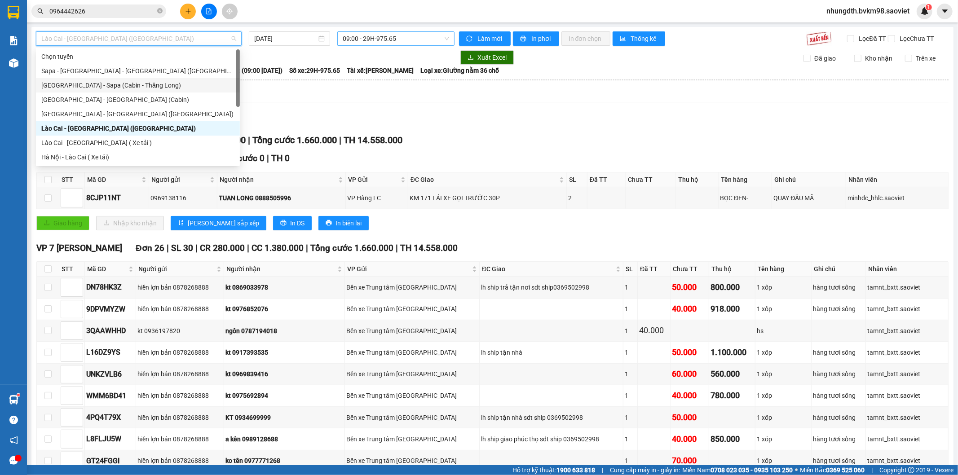
click at [364, 39] on span "09:00 - 29H-975.65" at bounding box center [396, 38] width 106 height 13
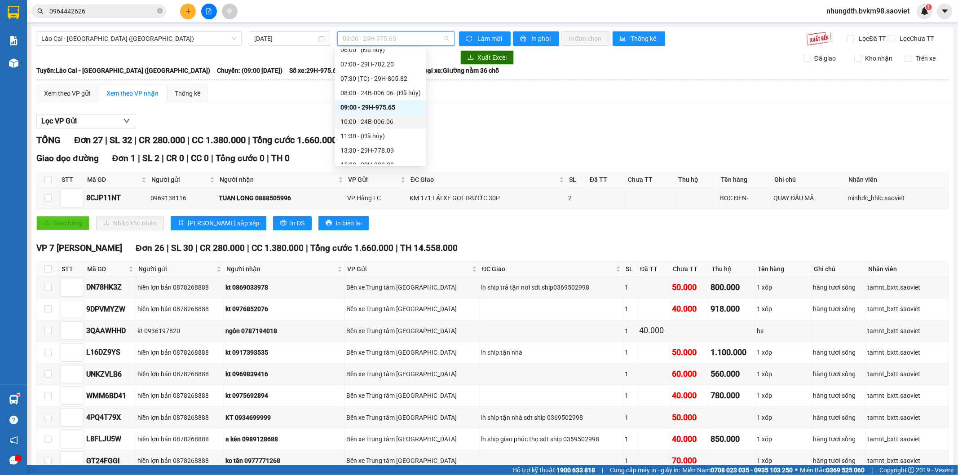
click at [385, 122] on div "10:00 - 24B-006.06" at bounding box center [380, 122] width 80 height 10
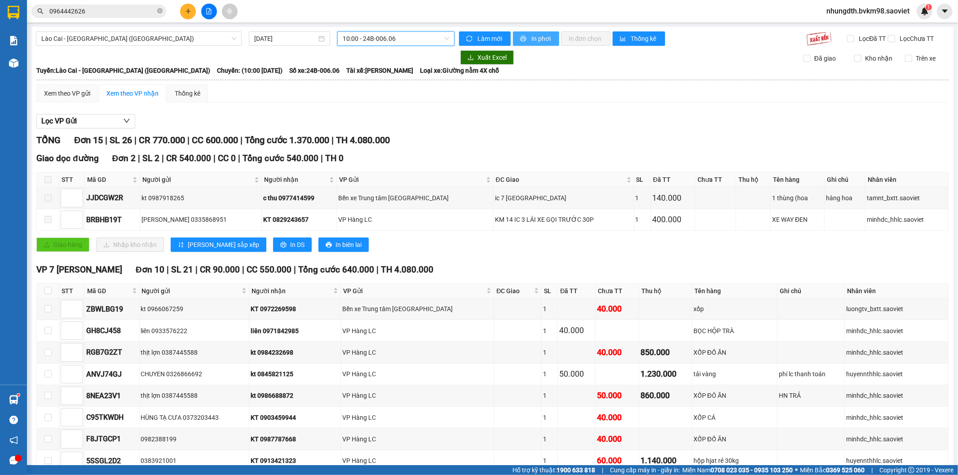
click at [544, 40] on span "In phơi" at bounding box center [541, 39] width 21 height 10
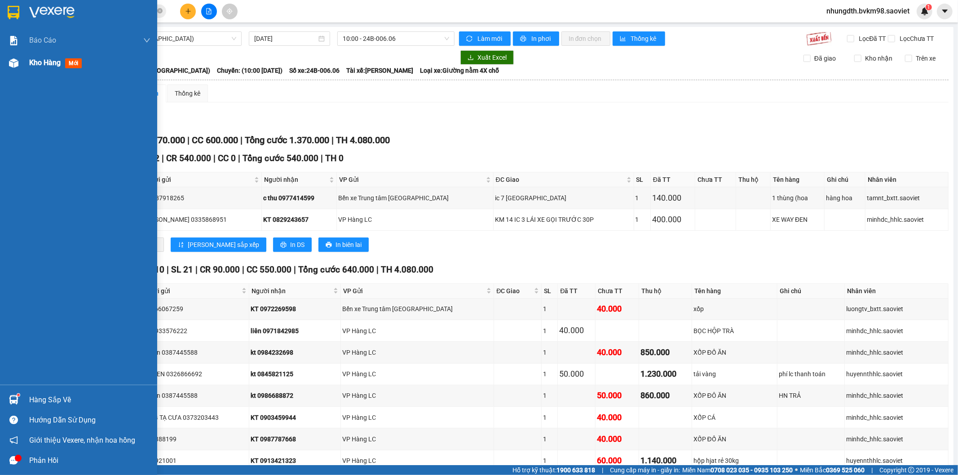
click at [42, 66] on span "Kho hàng" at bounding box center [44, 62] width 31 height 9
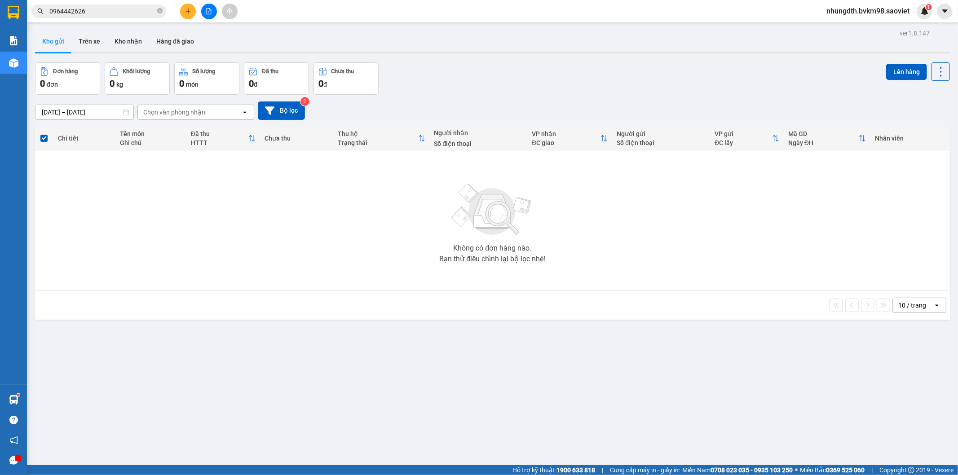
drag, startPoint x: 87, startPoint y: 43, endPoint x: 120, endPoint y: 71, distance: 43.6
click at [87, 44] on button "Trên xe" at bounding box center [89, 42] width 36 height 22
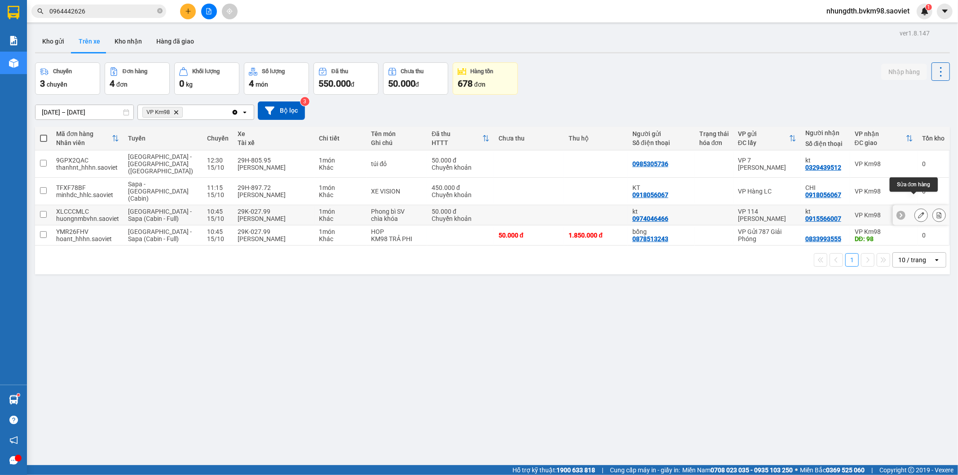
click at [915, 207] on button at bounding box center [921, 215] width 13 height 16
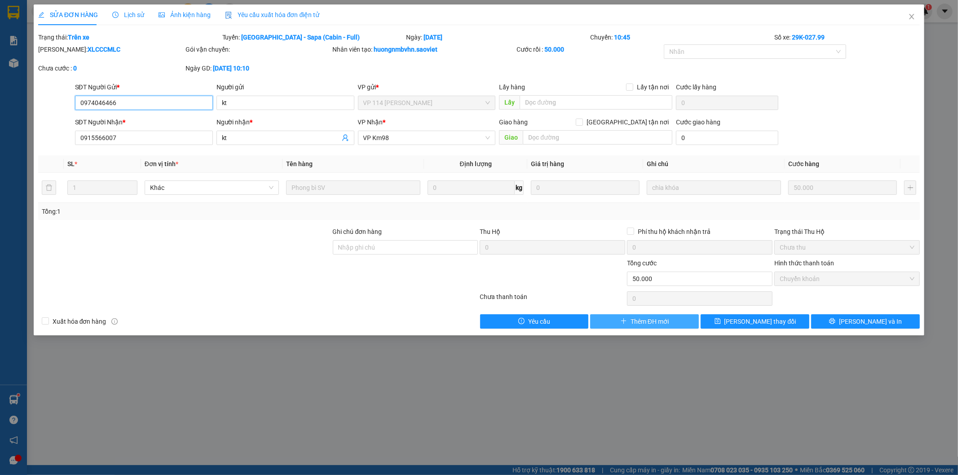
type input "0974046466"
type input "kt"
type input "0915566007"
type input "kt"
type input "0"
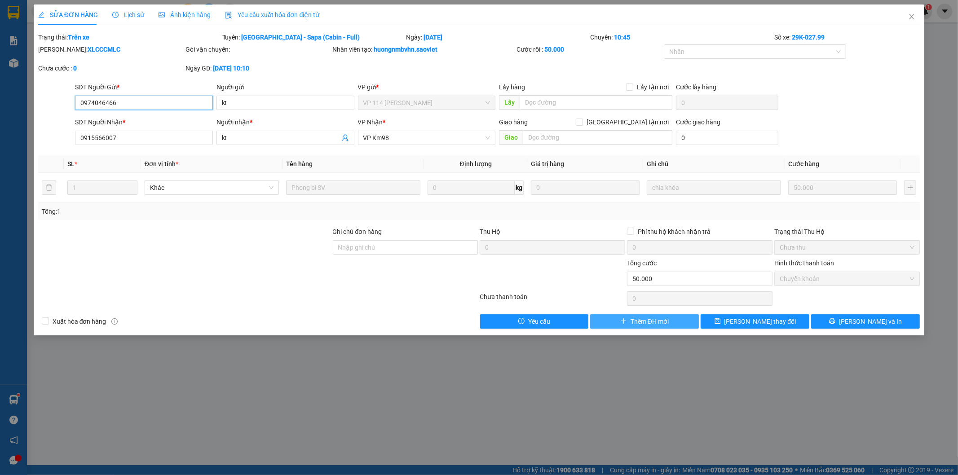
type input "50.000"
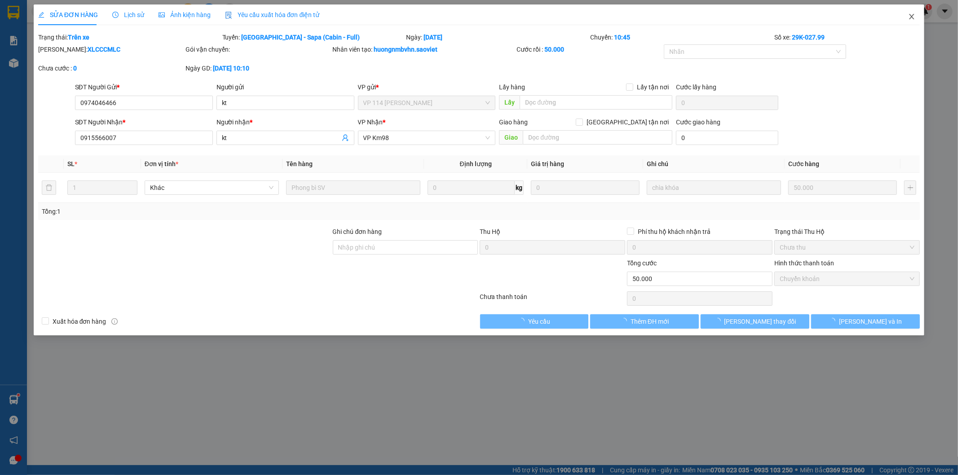
click at [913, 18] on icon "close" at bounding box center [911, 16] width 7 height 7
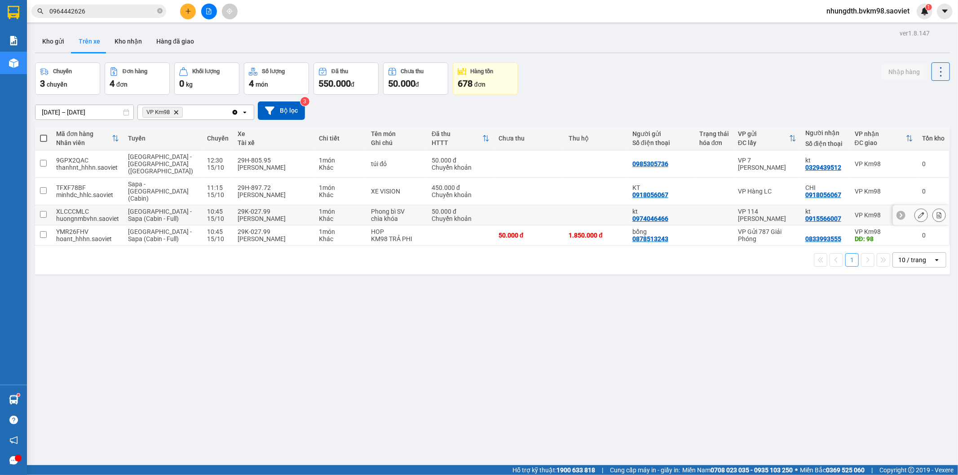
click at [44, 211] on input "checkbox" at bounding box center [43, 214] width 7 height 7
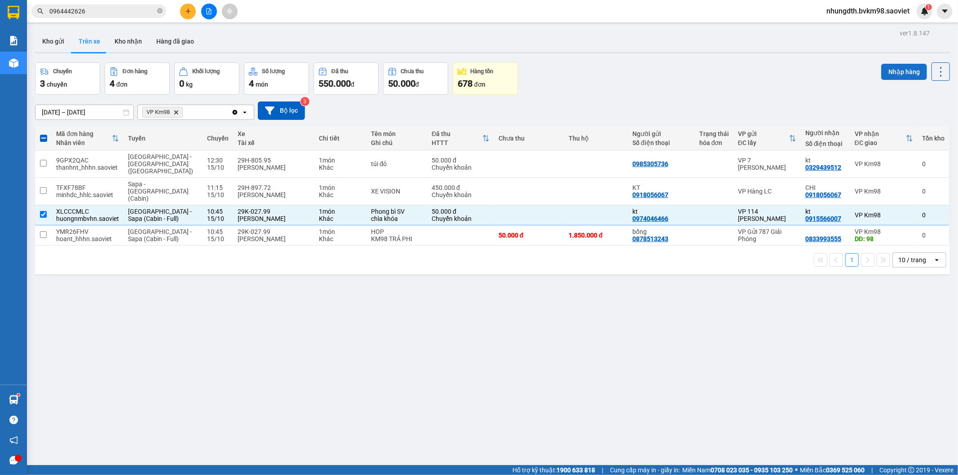
click at [891, 70] on button "Nhập hàng" at bounding box center [904, 72] width 46 height 16
checkbox input "false"
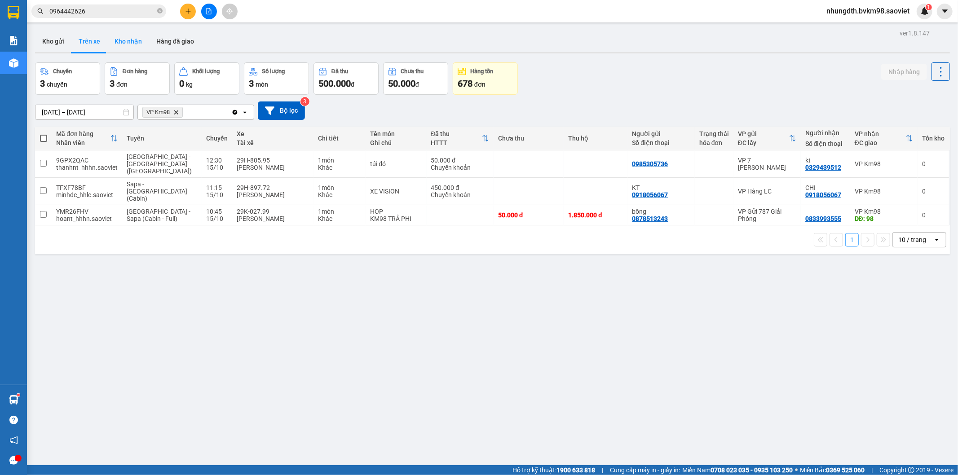
click at [124, 43] on button "Kho nhận" at bounding box center [128, 42] width 42 height 22
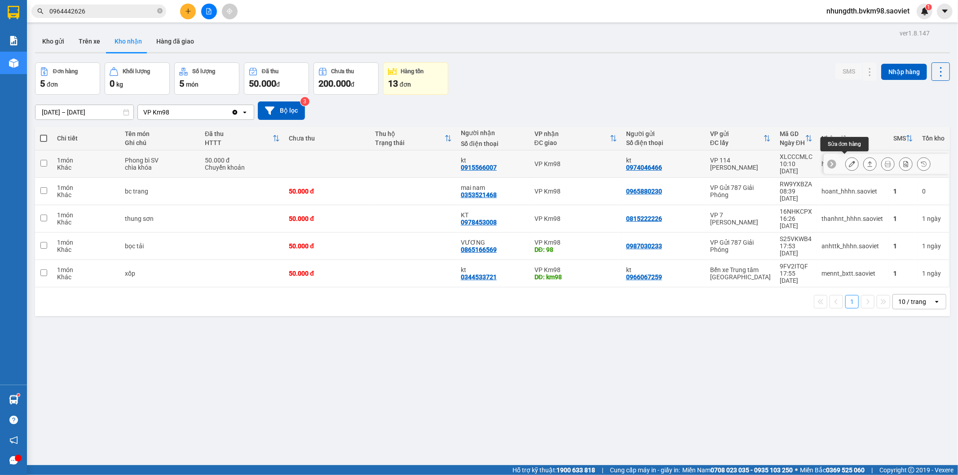
click at [849, 161] on icon at bounding box center [852, 164] width 6 height 6
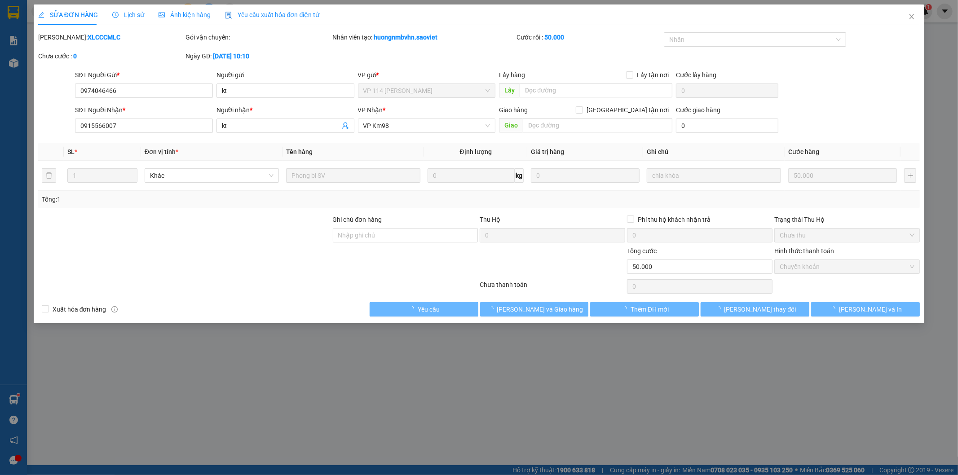
type input "0974046466"
type input "kt"
type input "0915566007"
type input "kt"
type input "0"
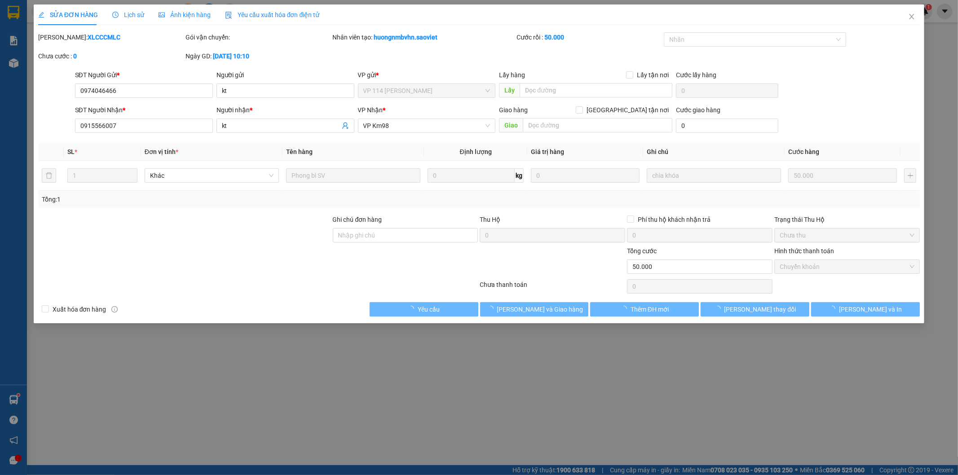
type input "50.000"
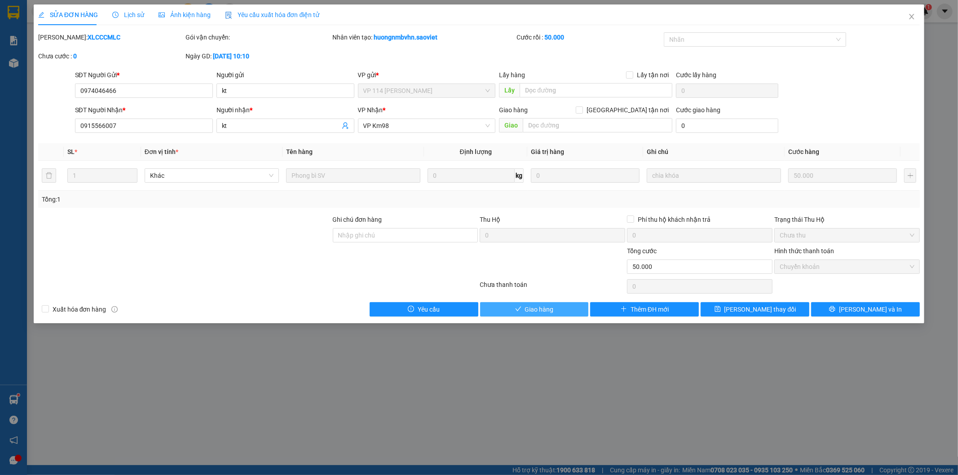
click at [552, 310] on span "Giao hàng" at bounding box center [539, 309] width 29 height 10
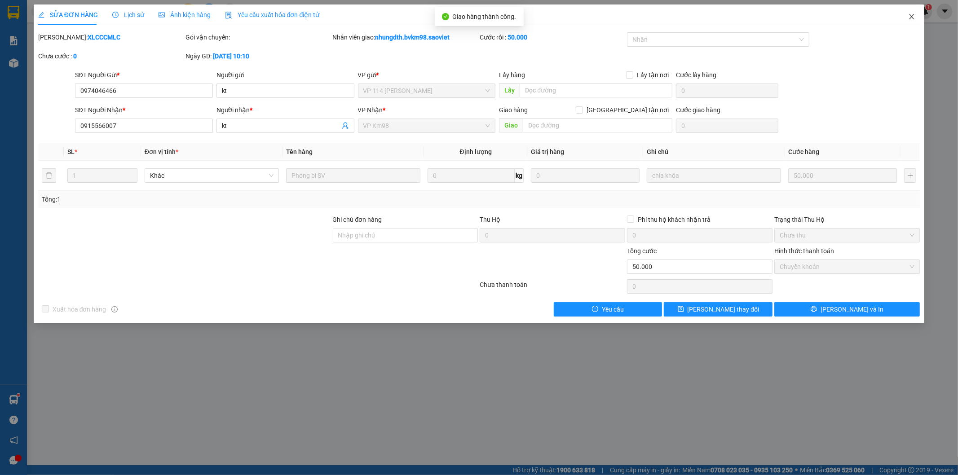
click at [909, 15] on icon "close" at bounding box center [911, 16] width 7 height 7
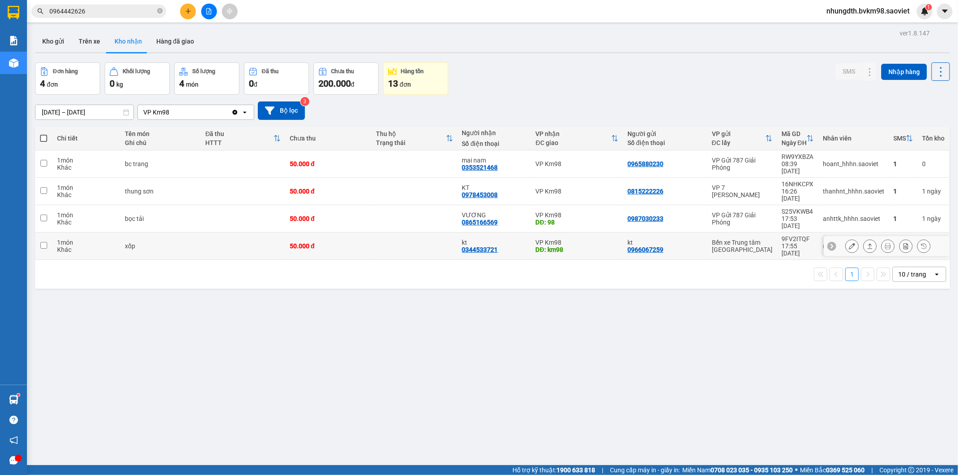
click at [40, 242] on input "checkbox" at bounding box center [43, 245] width 7 height 7
checkbox input "true"
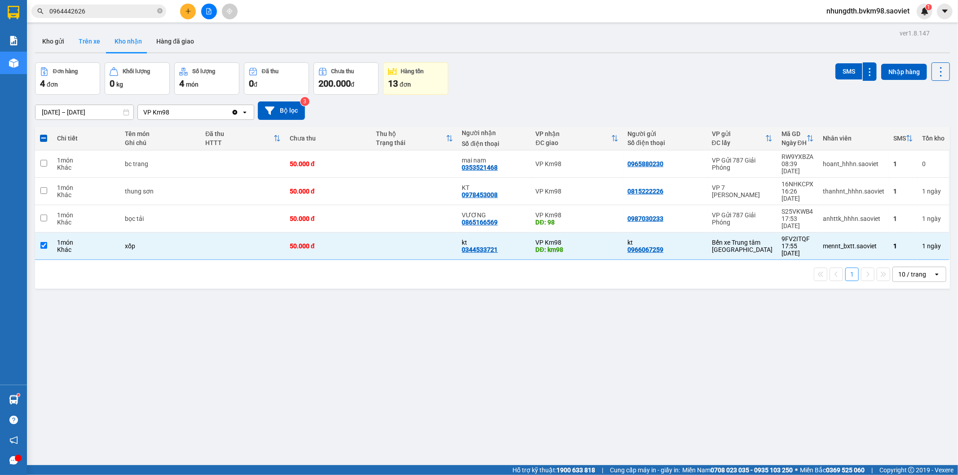
click at [93, 40] on button "Trên xe" at bounding box center [89, 42] width 36 height 22
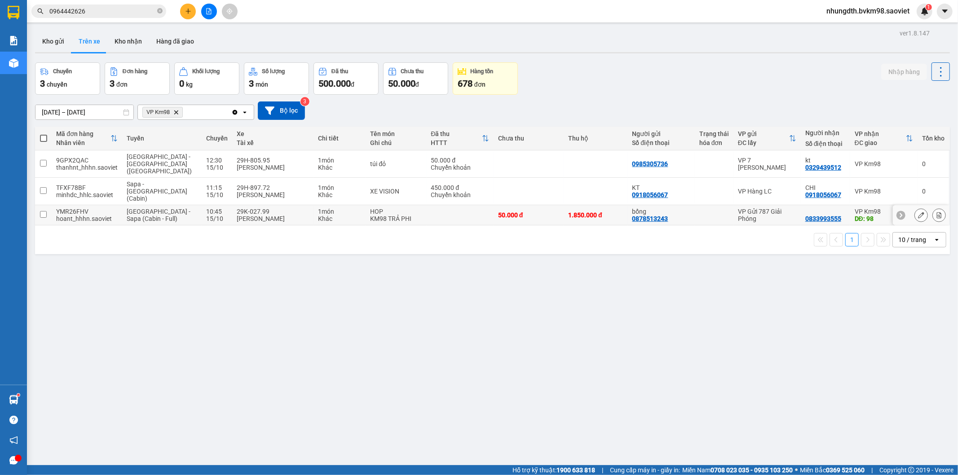
click at [41, 211] on input "checkbox" at bounding box center [43, 214] width 7 height 7
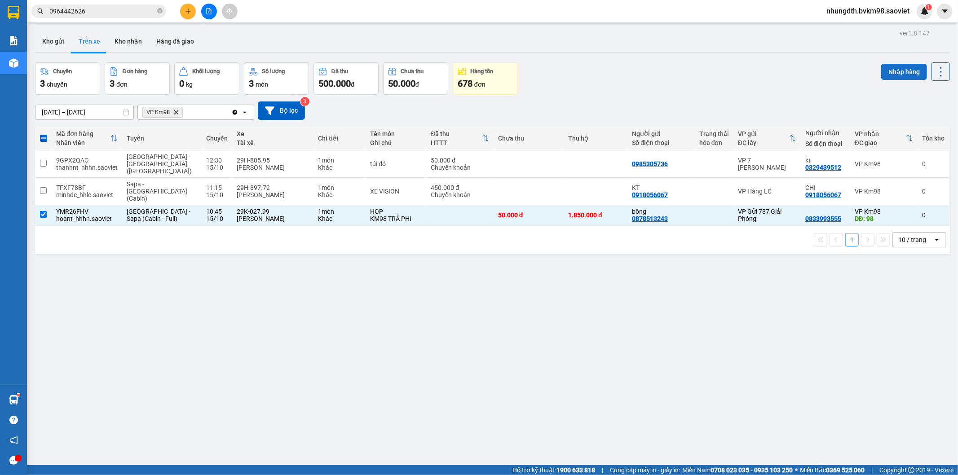
click at [895, 71] on button "Nhập hàng" at bounding box center [904, 72] width 46 height 16
checkbox input "false"
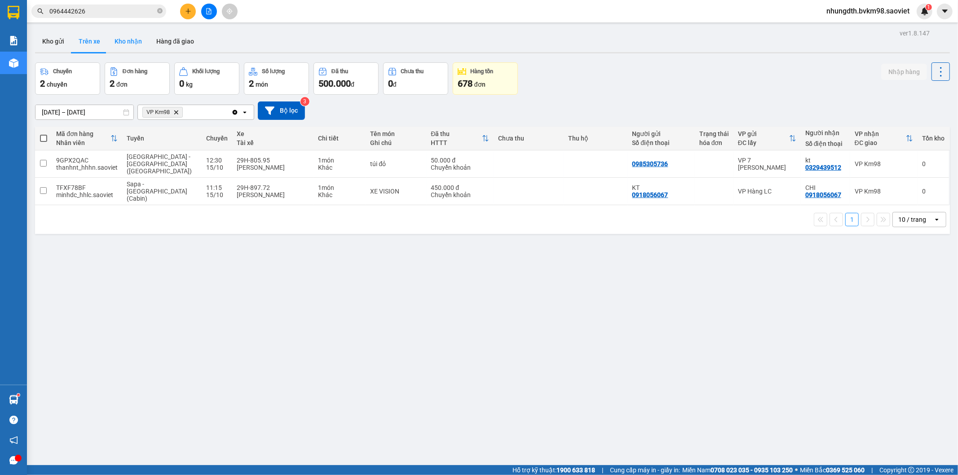
click at [133, 43] on button "Kho nhận" at bounding box center [128, 42] width 42 height 22
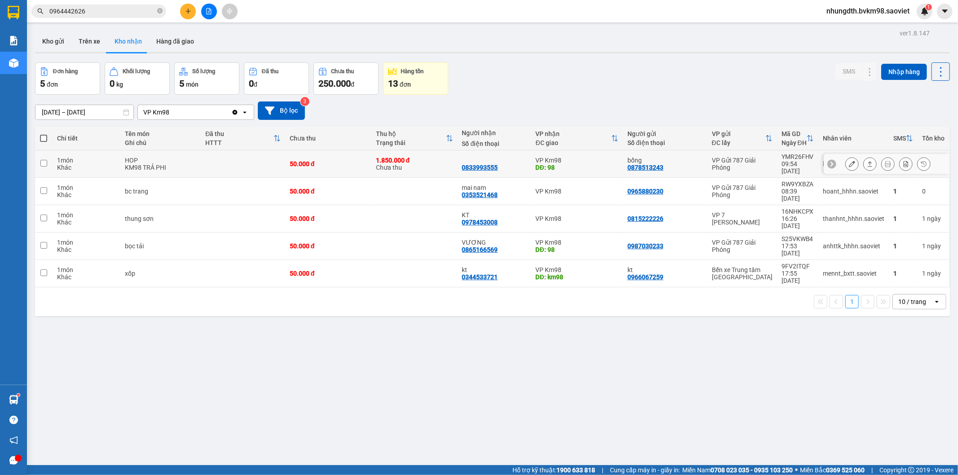
click at [353, 162] on div "50.000 đ" at bounding box center [328, 163] width 77 height 7
checkbox input "true"
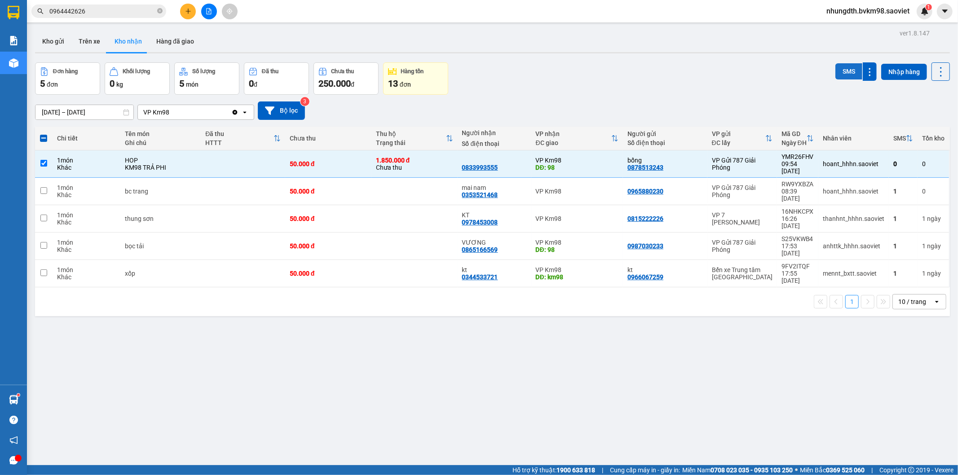
click at [841, 72] on button "SMS" at bounding box center [848, 71] width 27 height 16
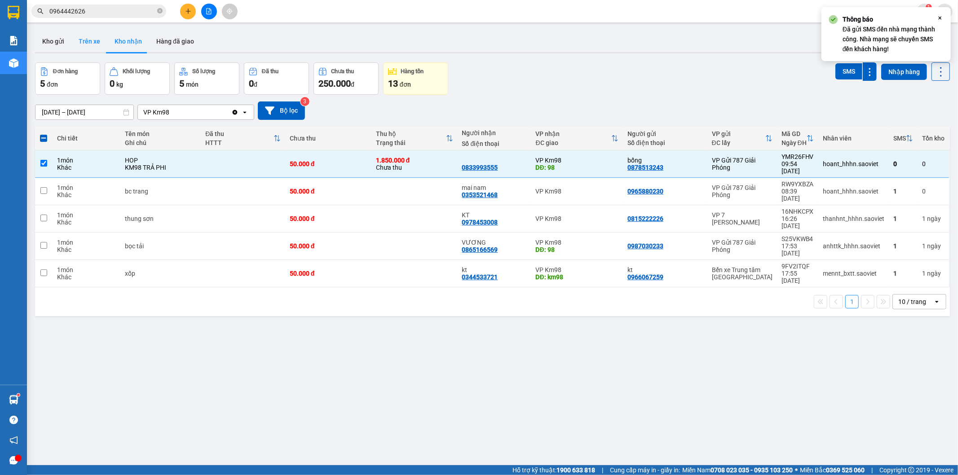
click at [91, 35] on button "Trên xe" at bounding box center [89, 42] width 36 height 22
